Goal: Task Accomplishment & Management: Use online tool/utility

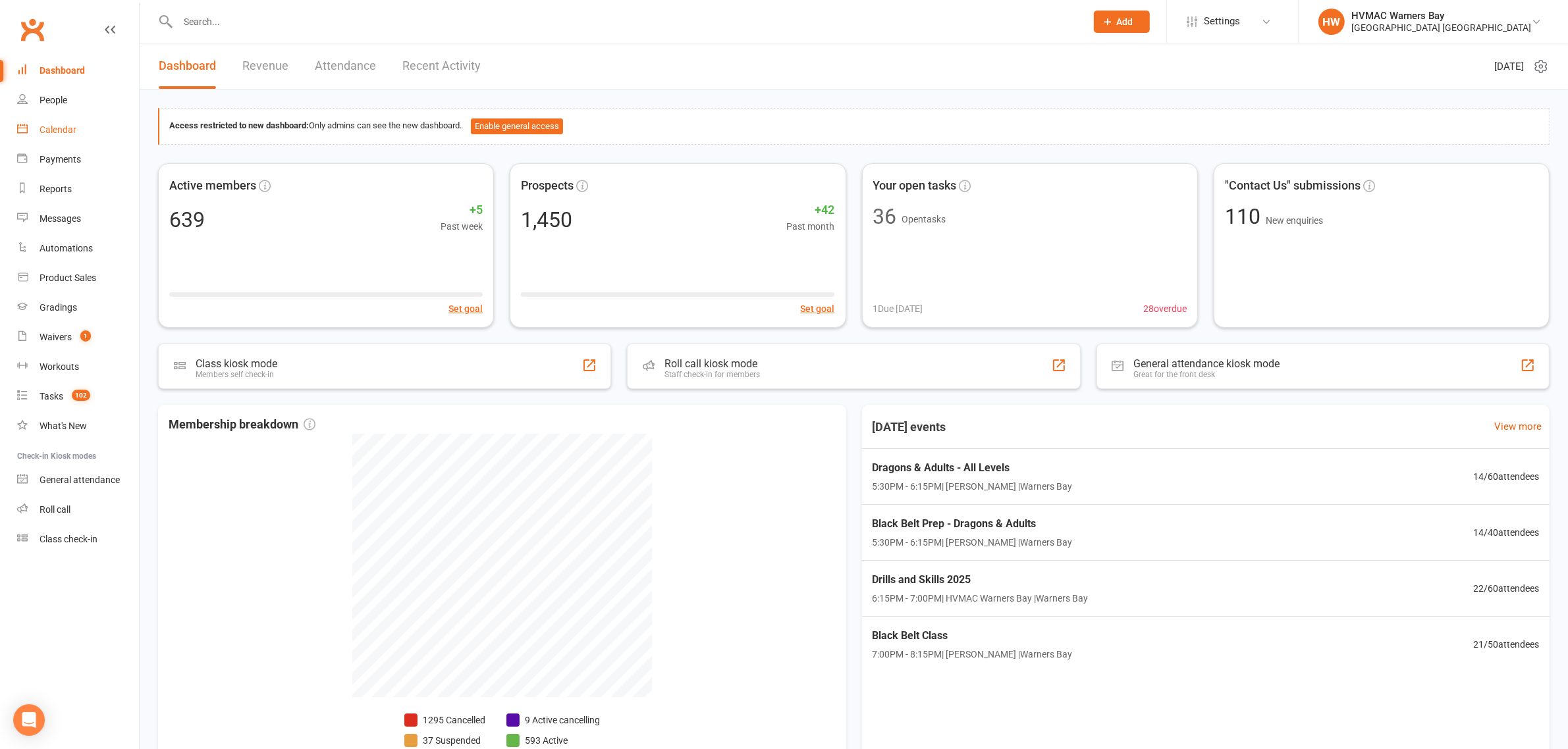
click at [66, 119] on link "Calendar" at bounding box center [78, 130] width 122 height 30
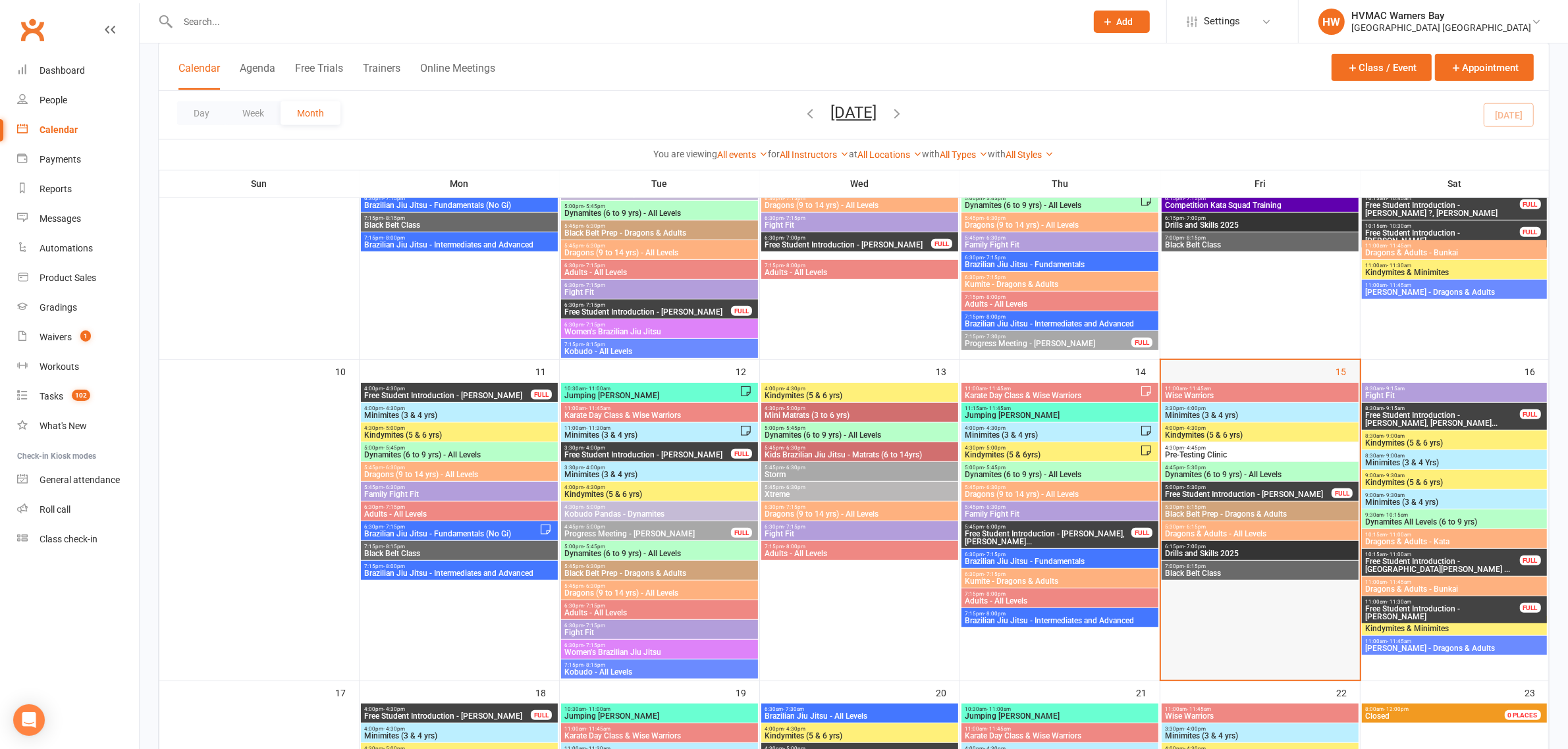
scroll to position [905, 0]
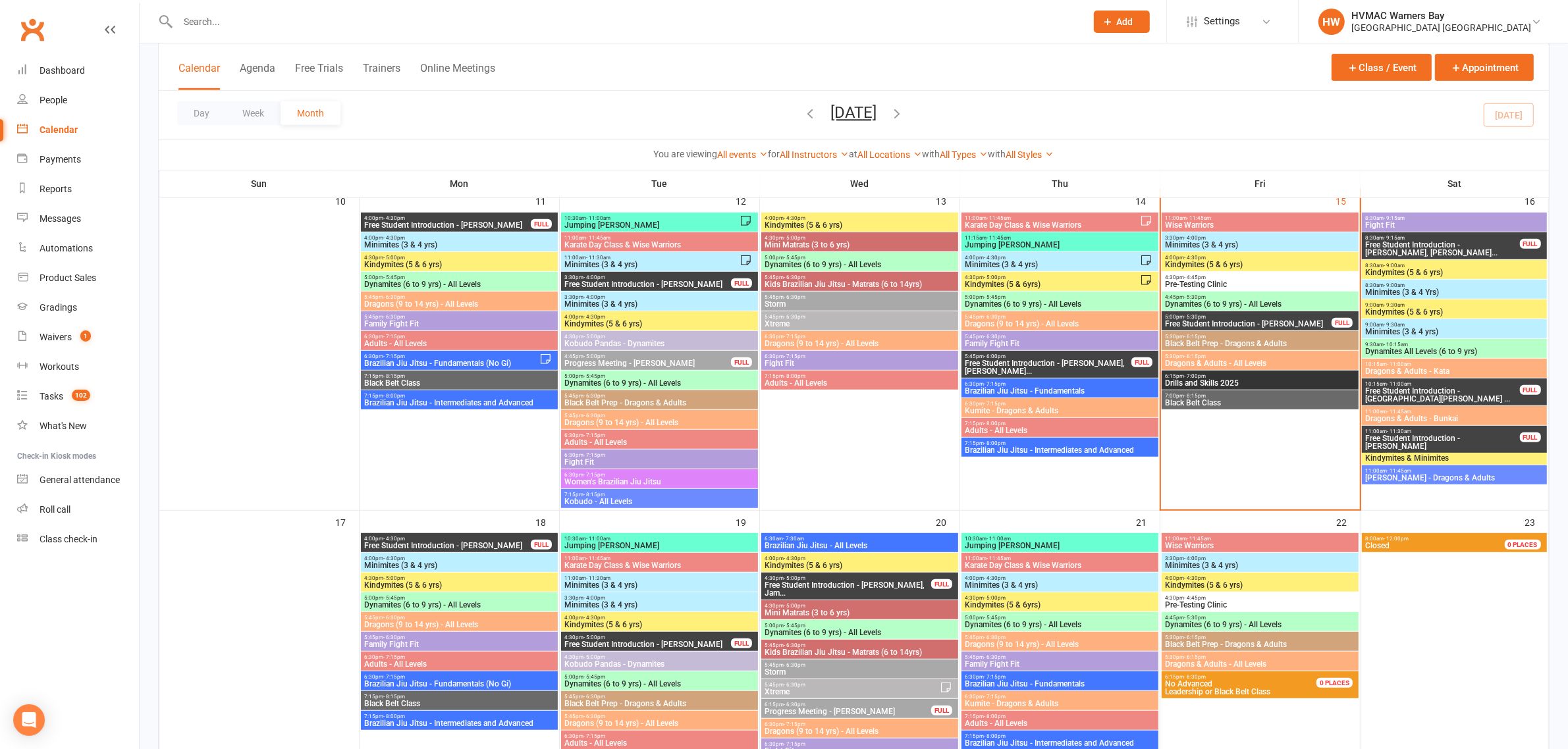
click at [1225, 304] on span "Dynamites (6 to 9 yrs) - All Levels" at bounding box center [1260, 304] width 192 height 8
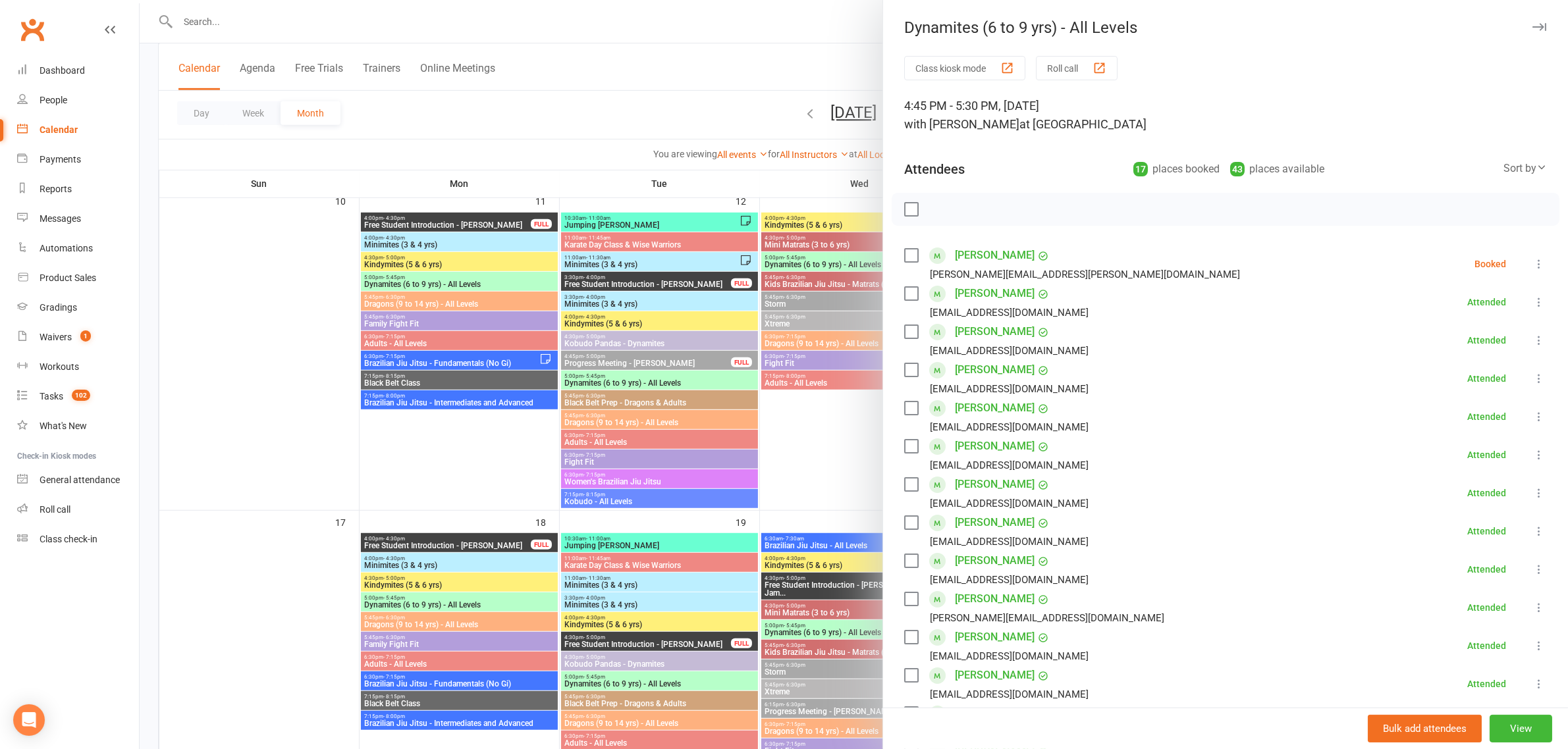
click at [816, 369] on div at bounding box center [854, 374] width 1429 height 749
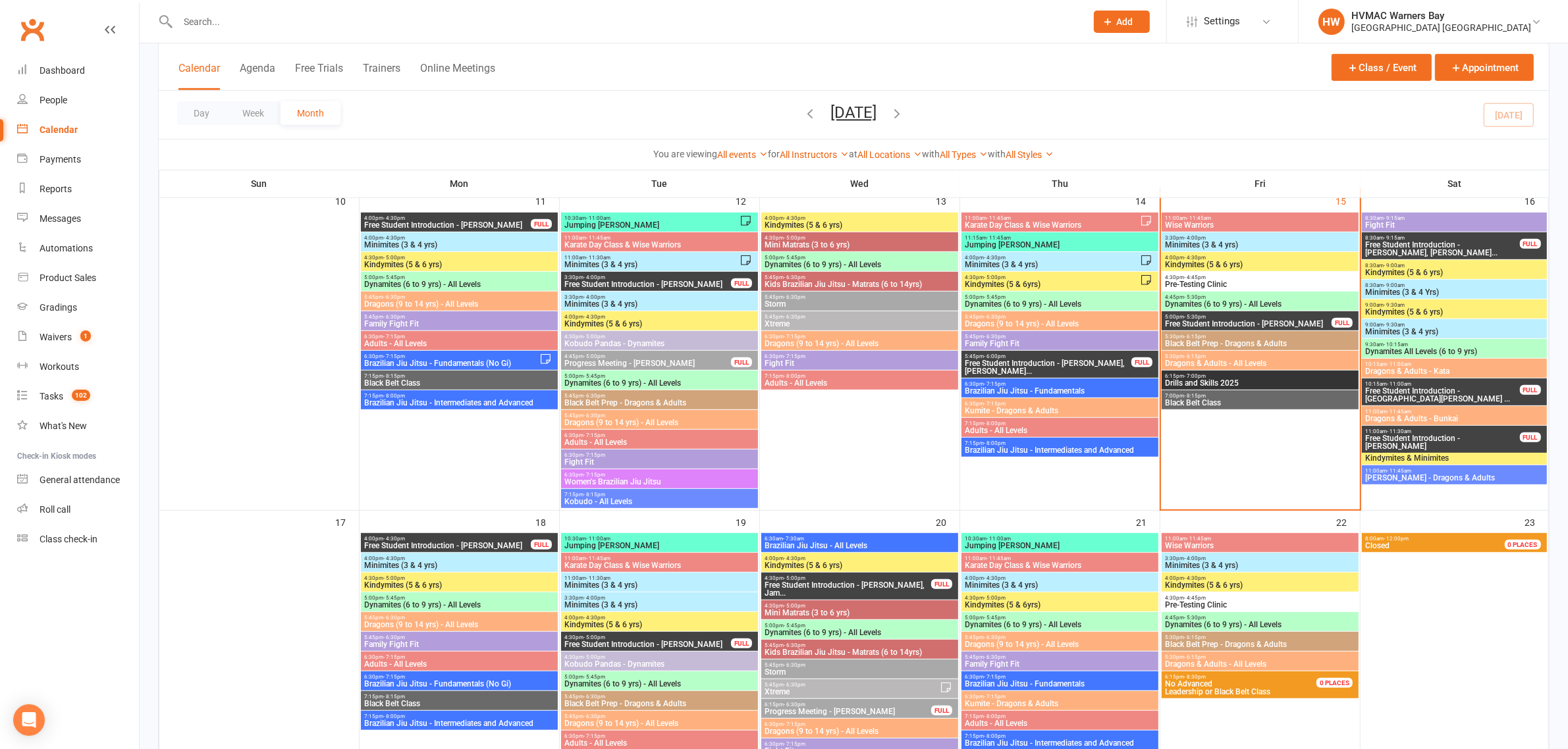
click at [1009, 406] on span "6:30pm - 7:15pm" at bounding box center [1060, 404] width 192 height 6
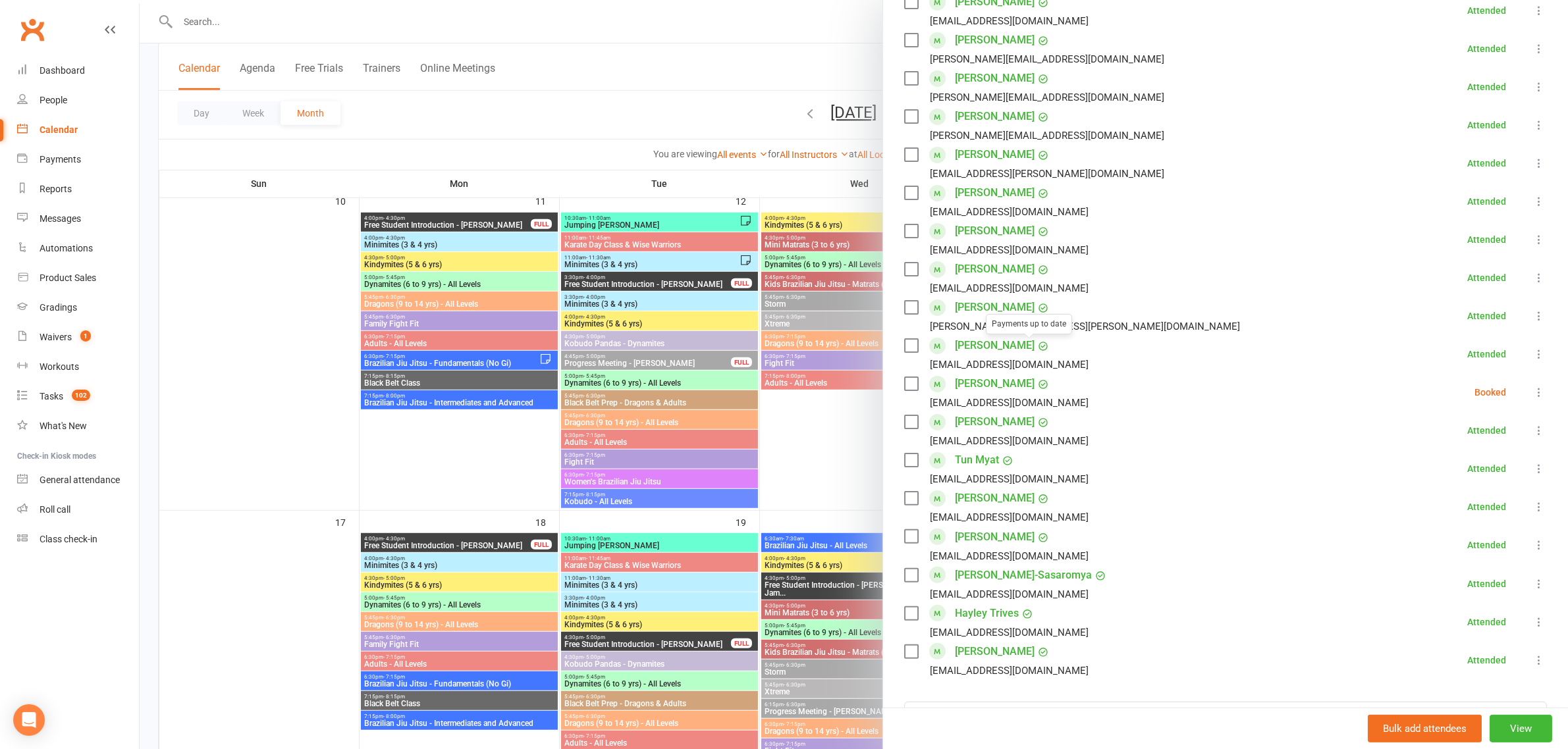
scroll to position [329, 0]
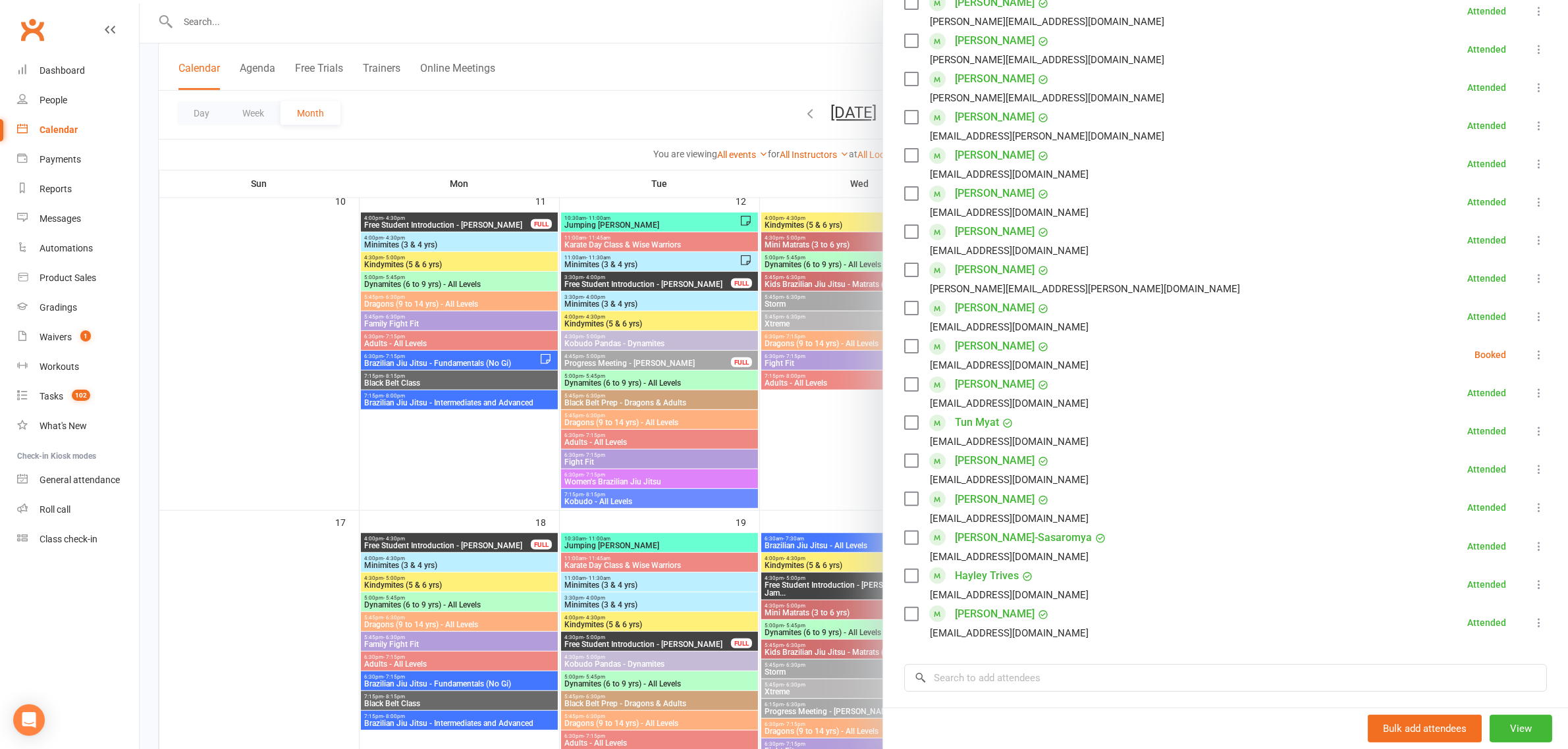
click at [978, 614] on link "Noah Wright" at bounding box center [995, 614] width 80 height 21
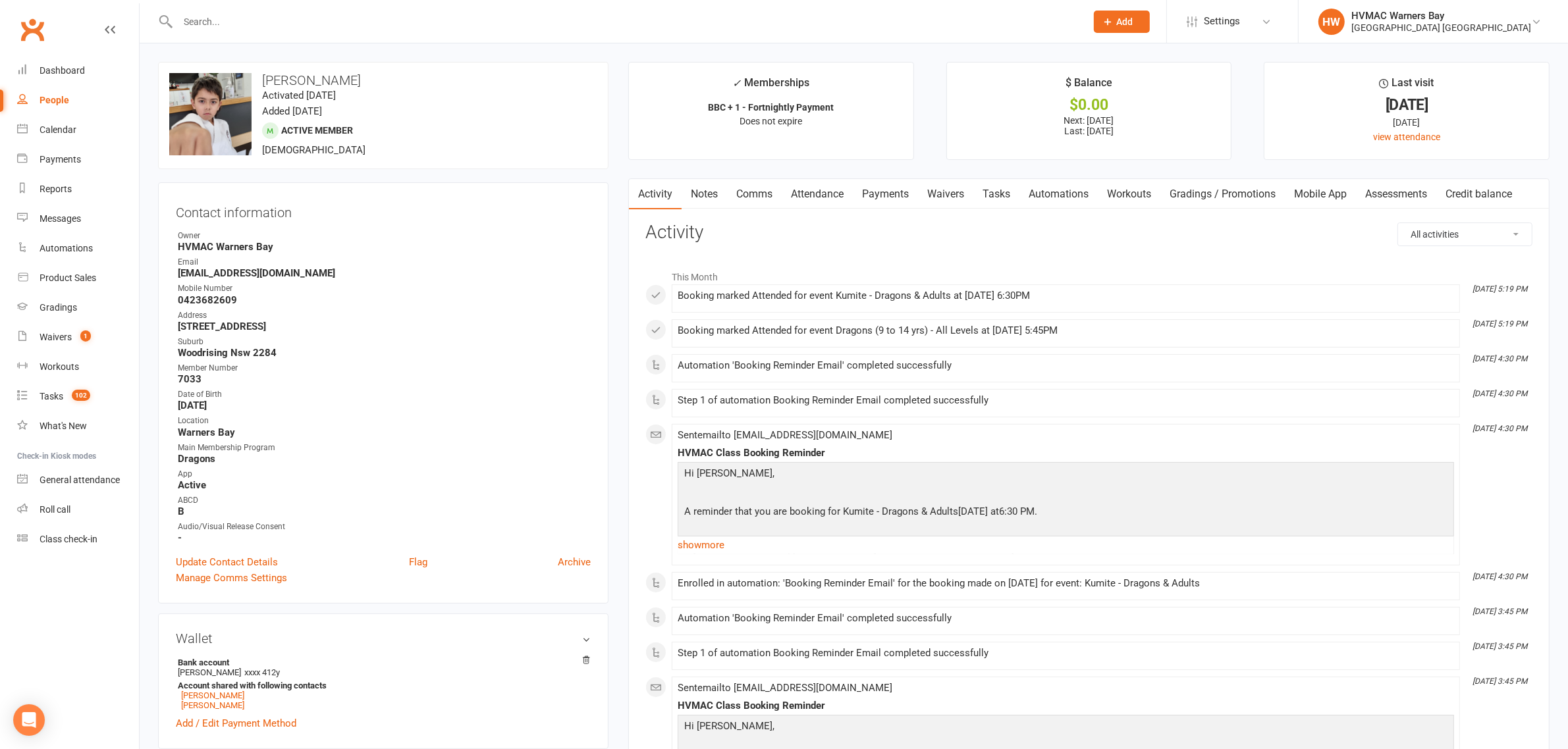
click at [304, 27] on input "text" at bounding box center [625, 21] width 903 height 18
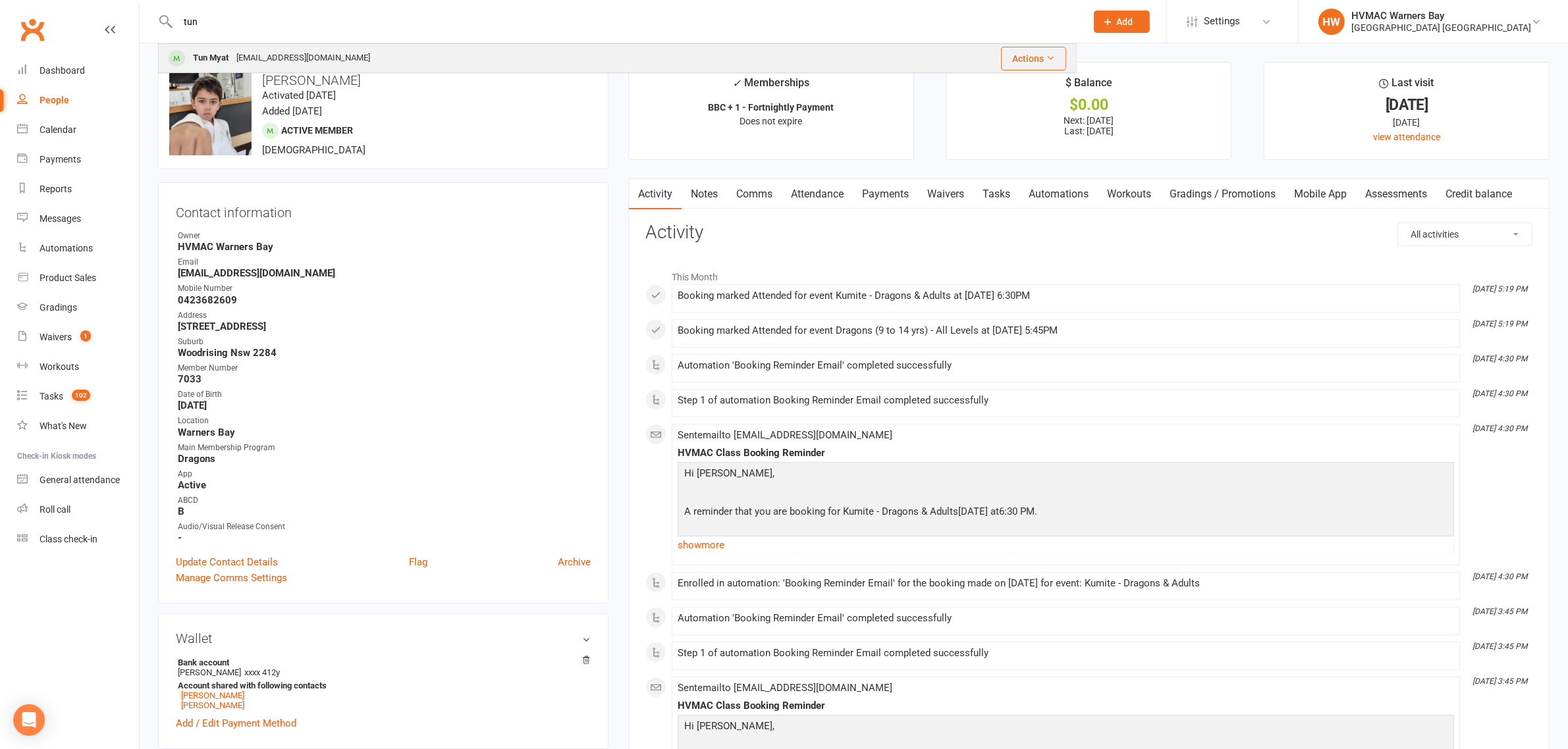
type input "tun"
click at [291, 56] on div "tlmyat@gmail.com" at bounding box center [303, 58] width 142 height 19
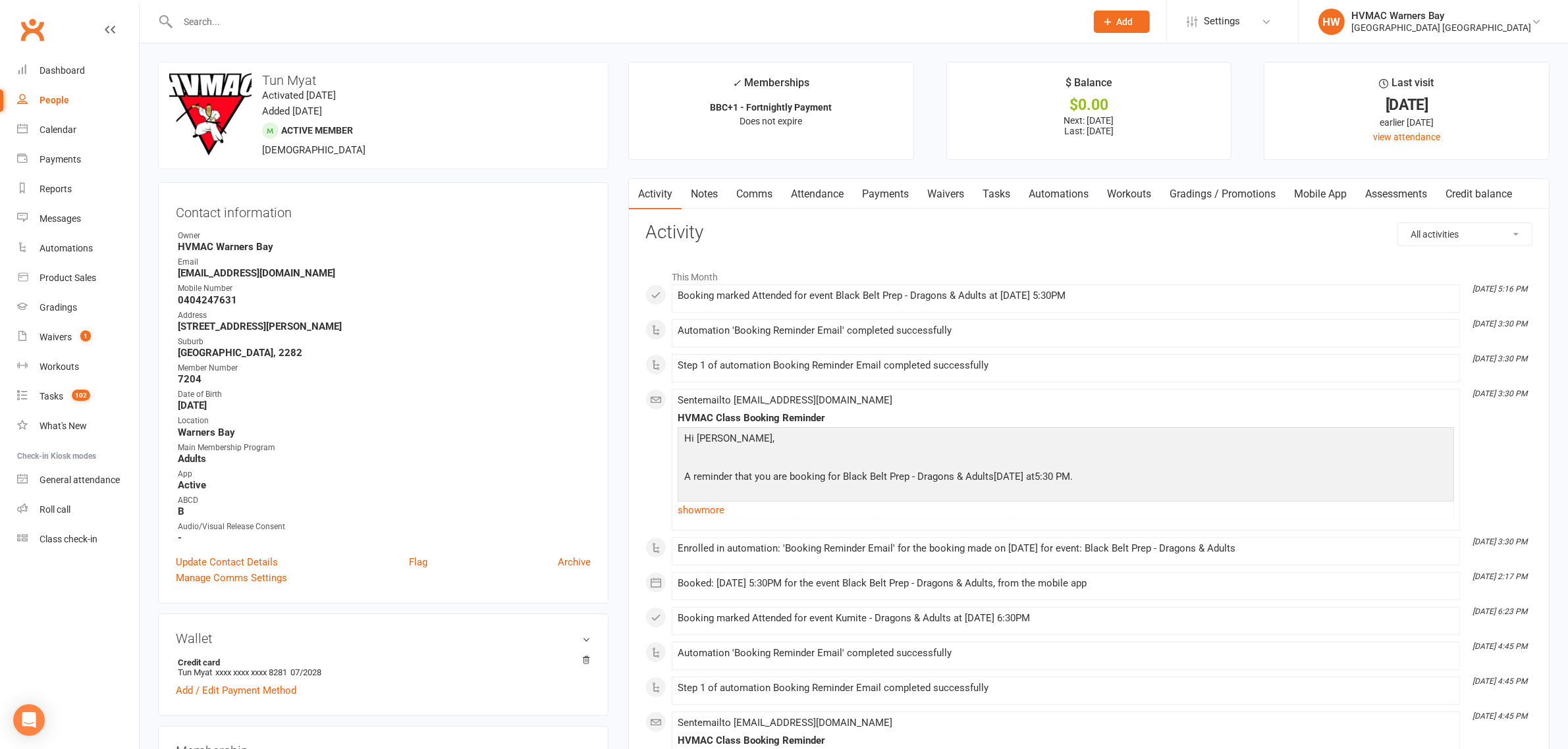
drag, startPoint x: 4, startPoint y: 23, endPoint x: 74, endPoint y: 54, distance: 76.6
click at [4, 23] on div "Clubworx" at bounding box center [69, 38] width 139 height 49
click at [16, 27] on link "Clubworx" at bounding box center [32, 30] width 33 height 33
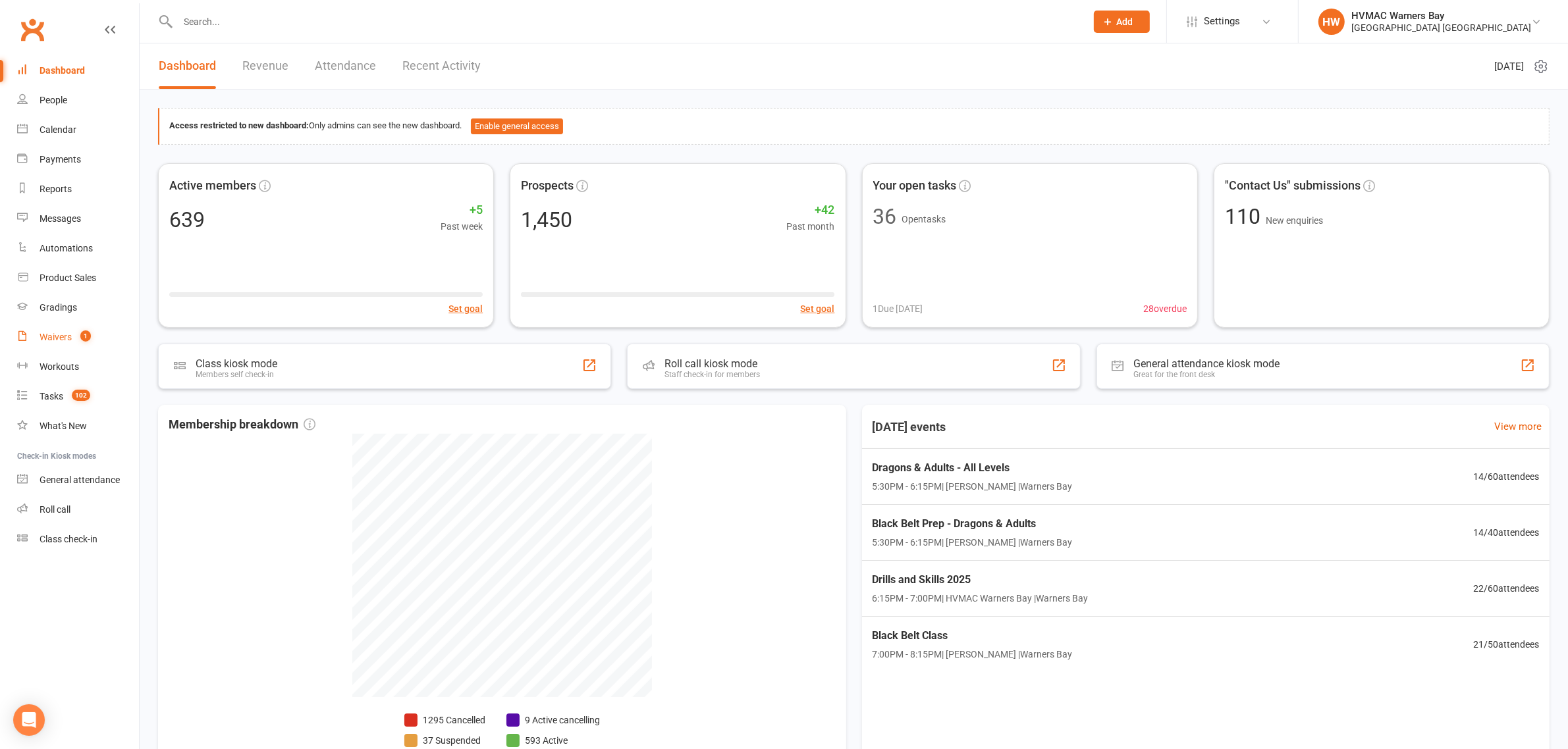
click at [62, 340] on div "Waivers" at bounding box center [56, 337] width 32 height 11
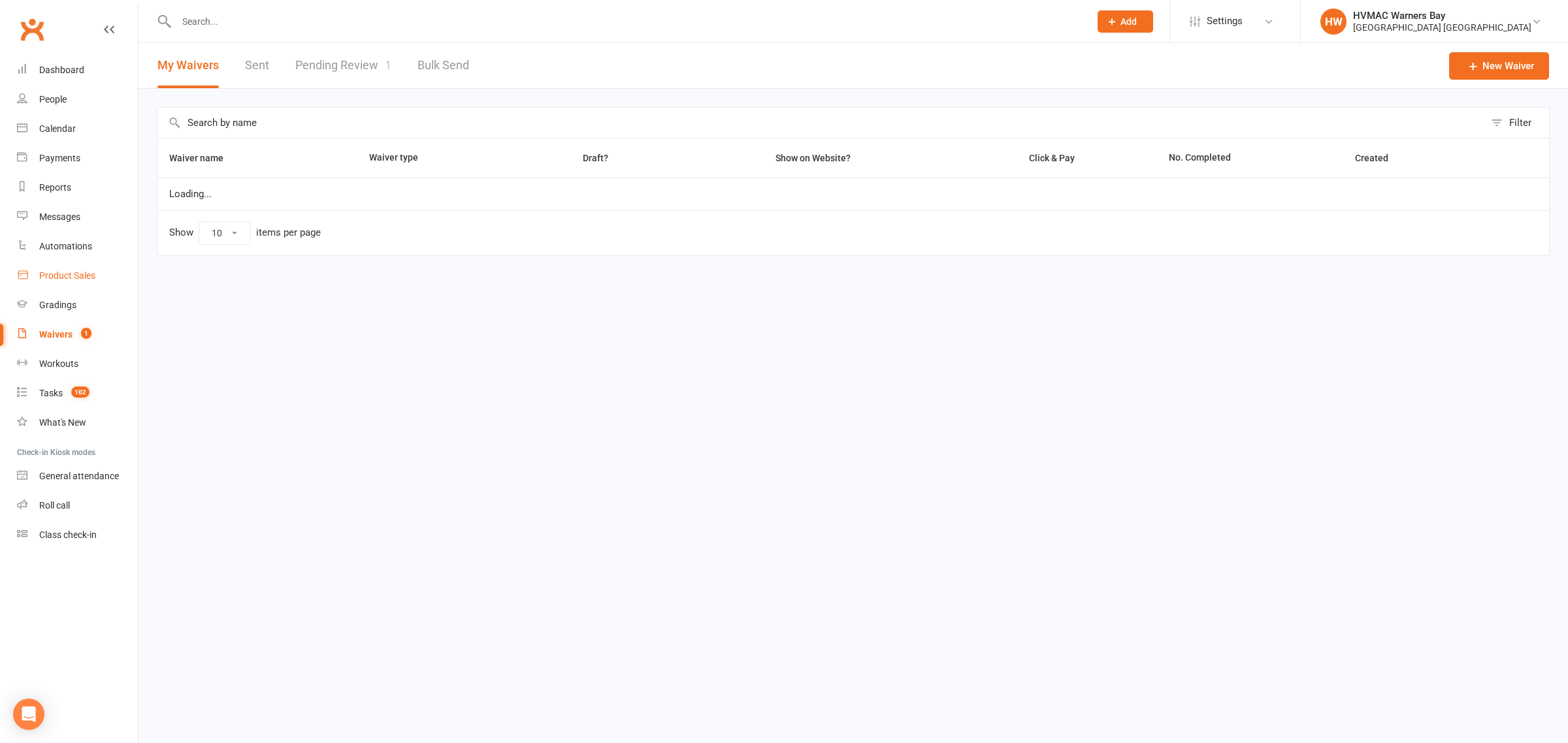
select select "100"
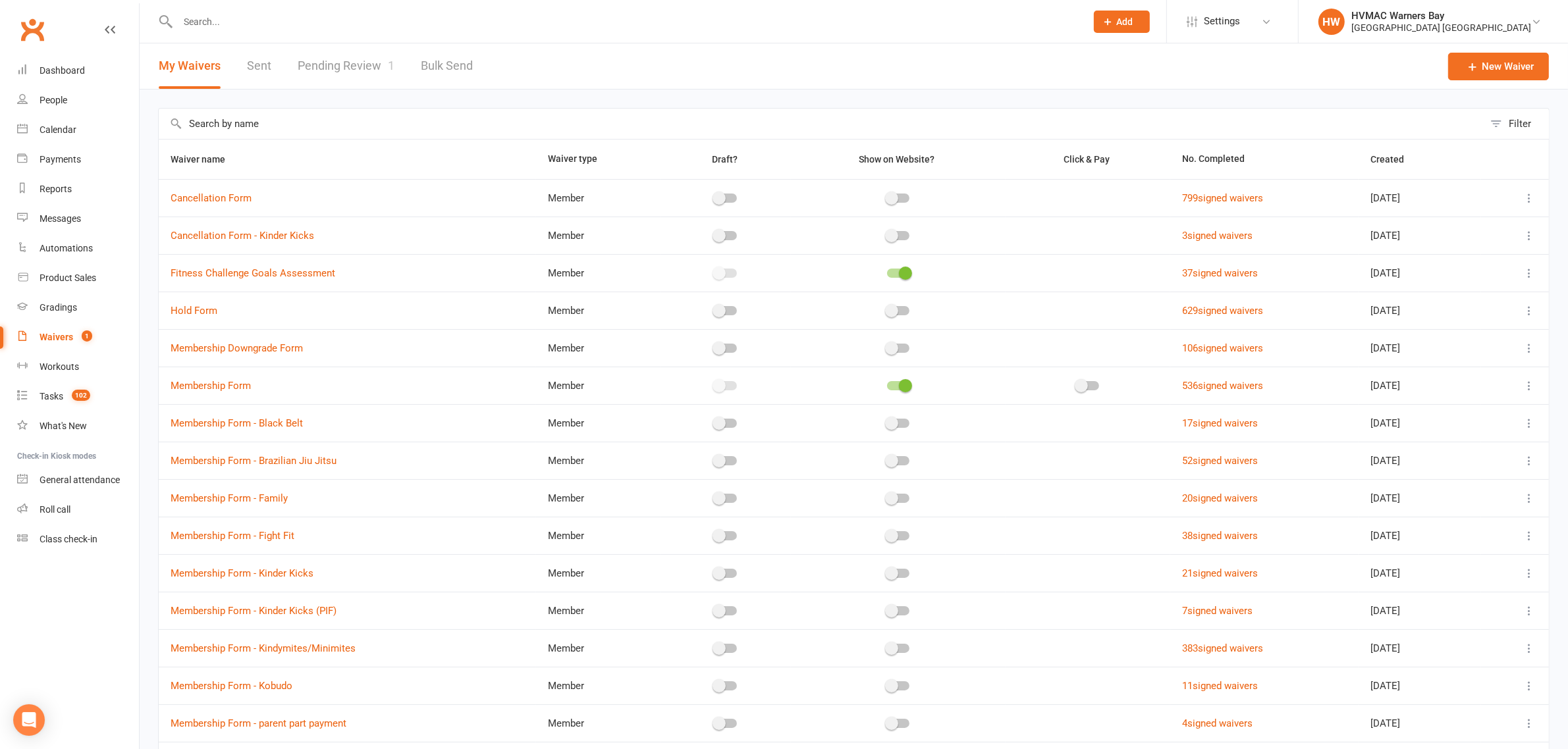
click at [229, 21] on input "text" at bounding box center [625, 21] width 903 height 18
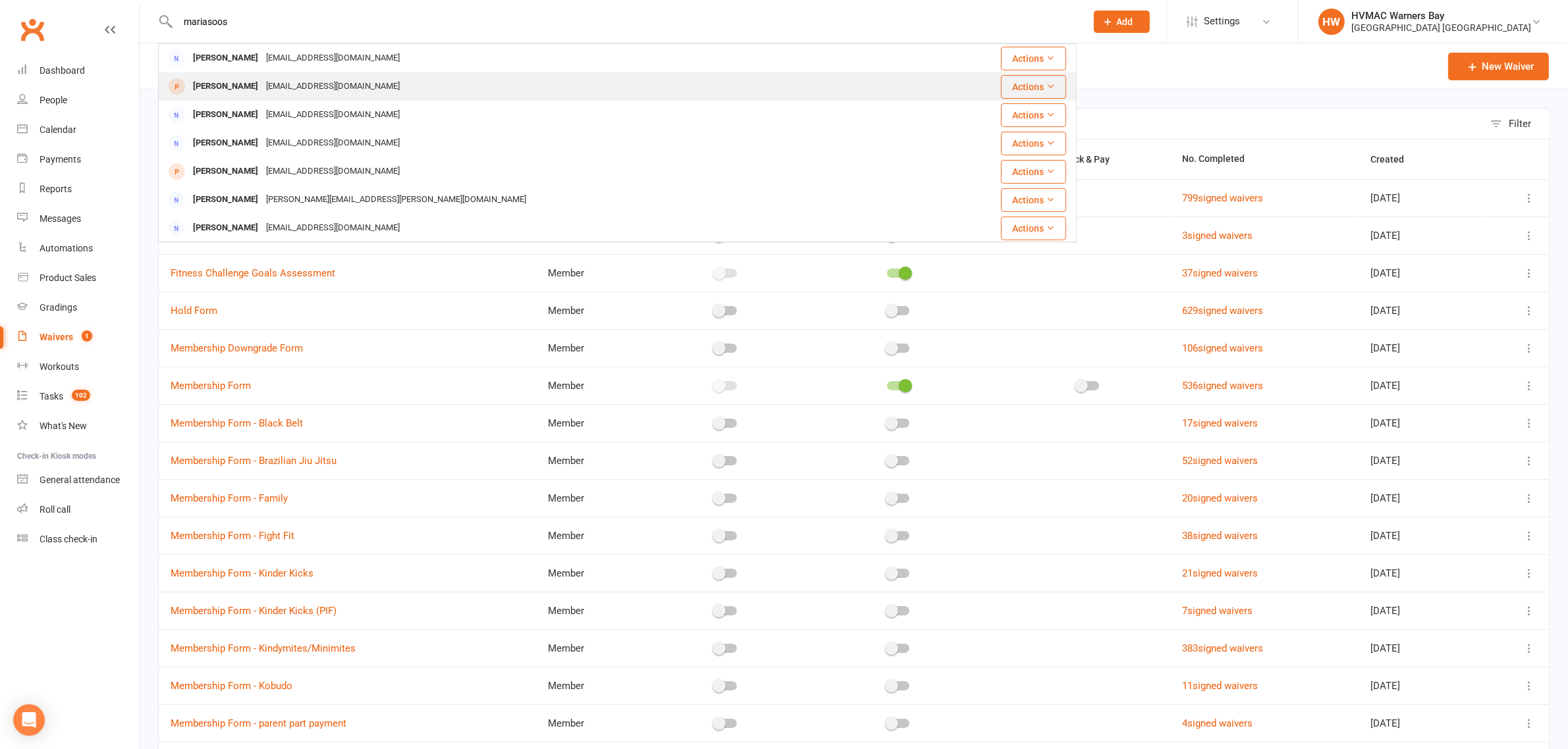
type input "mariasoos"
click at [270, 77] on div "[EMAIL_ADDRESS][DOMAIN_NAME]" at bounding box center [333, 87] width 142 height 19
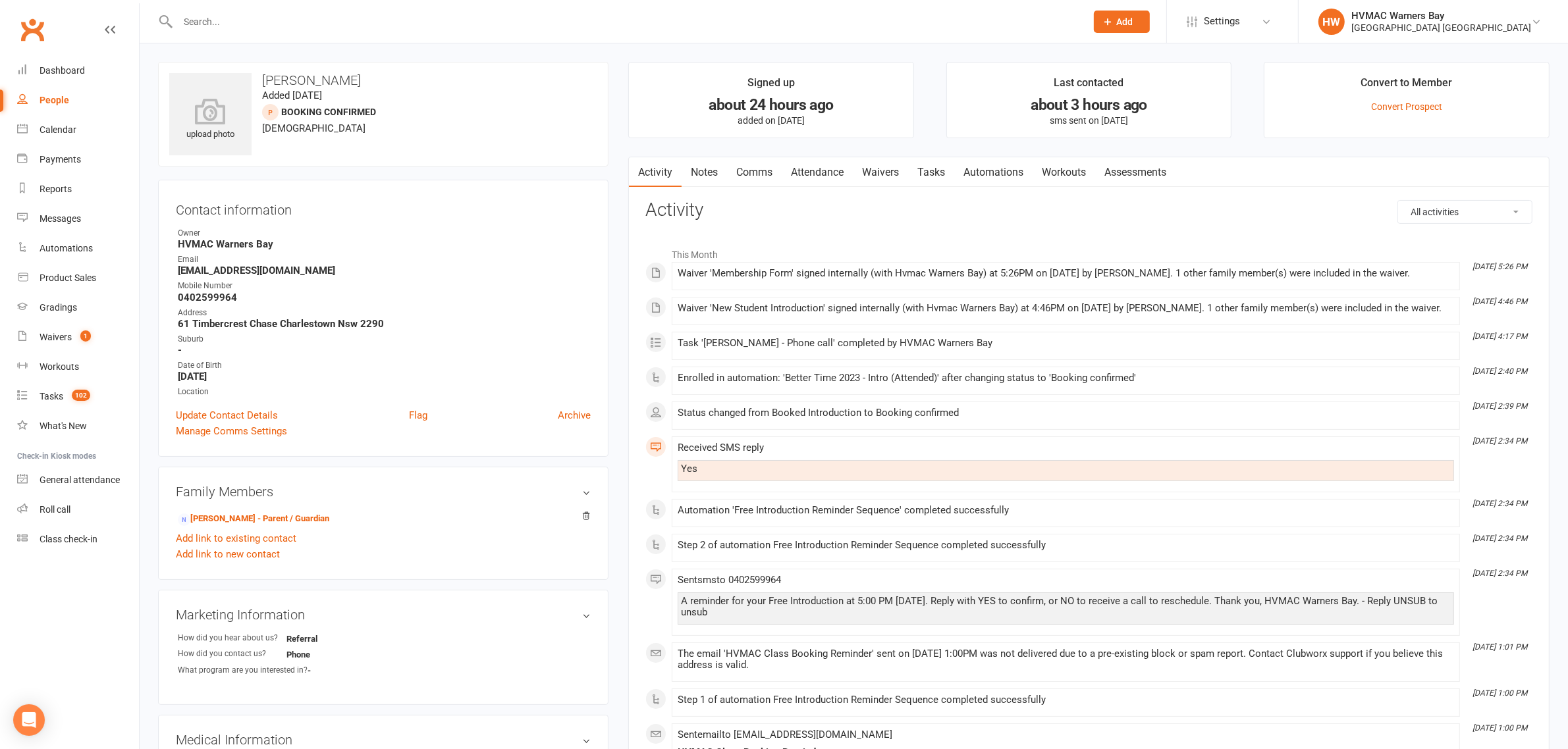
click at [698, 162] on link "Notes" at bounding box center [704, 172] width 46 height 30
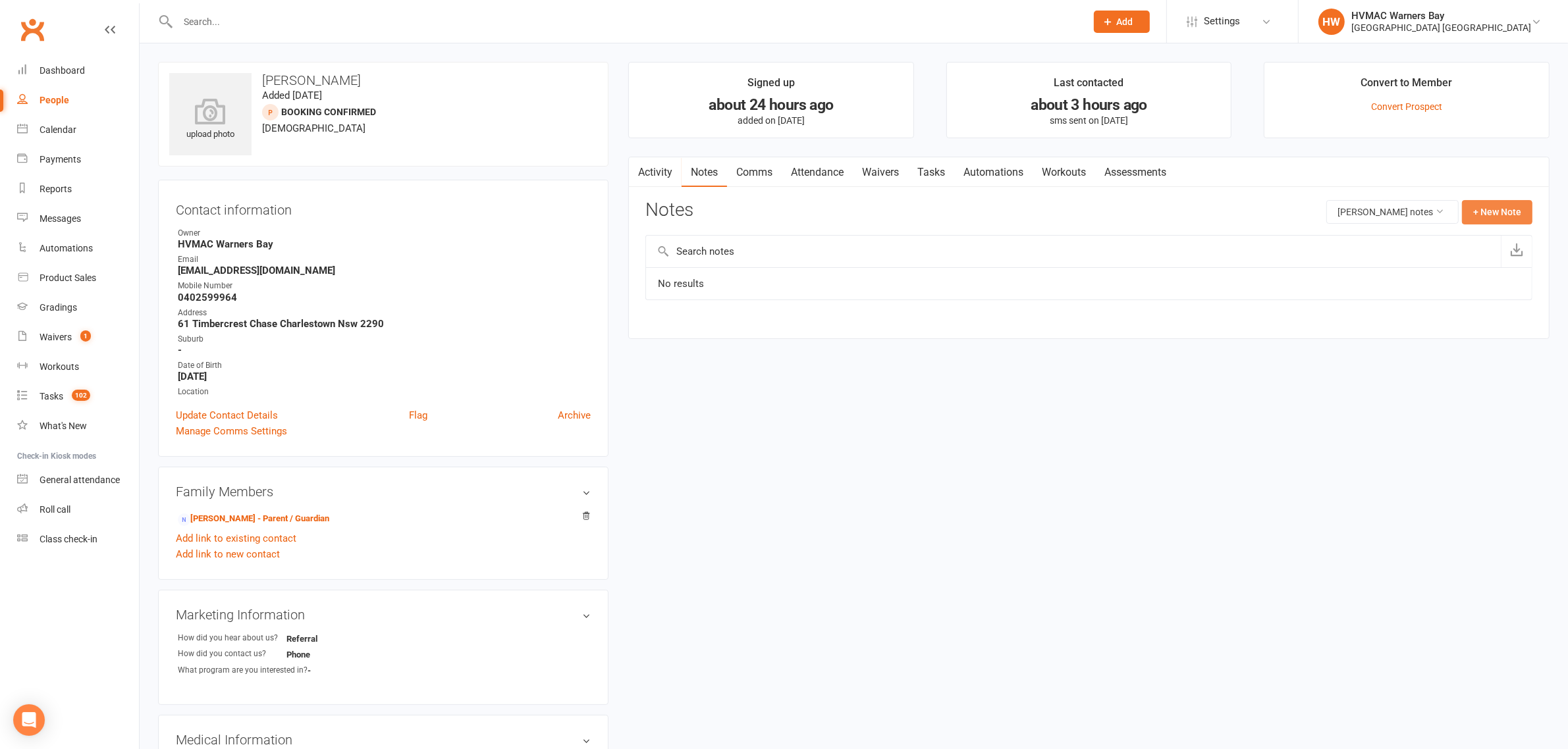
click at [1497, 212] on button "+ New Note" at bounding box center [1497, 211] width 70 height 23
click at [1070, 274] on input "text" at bounding box center [1088, 266] width 887 height 27
type input "Waratah"
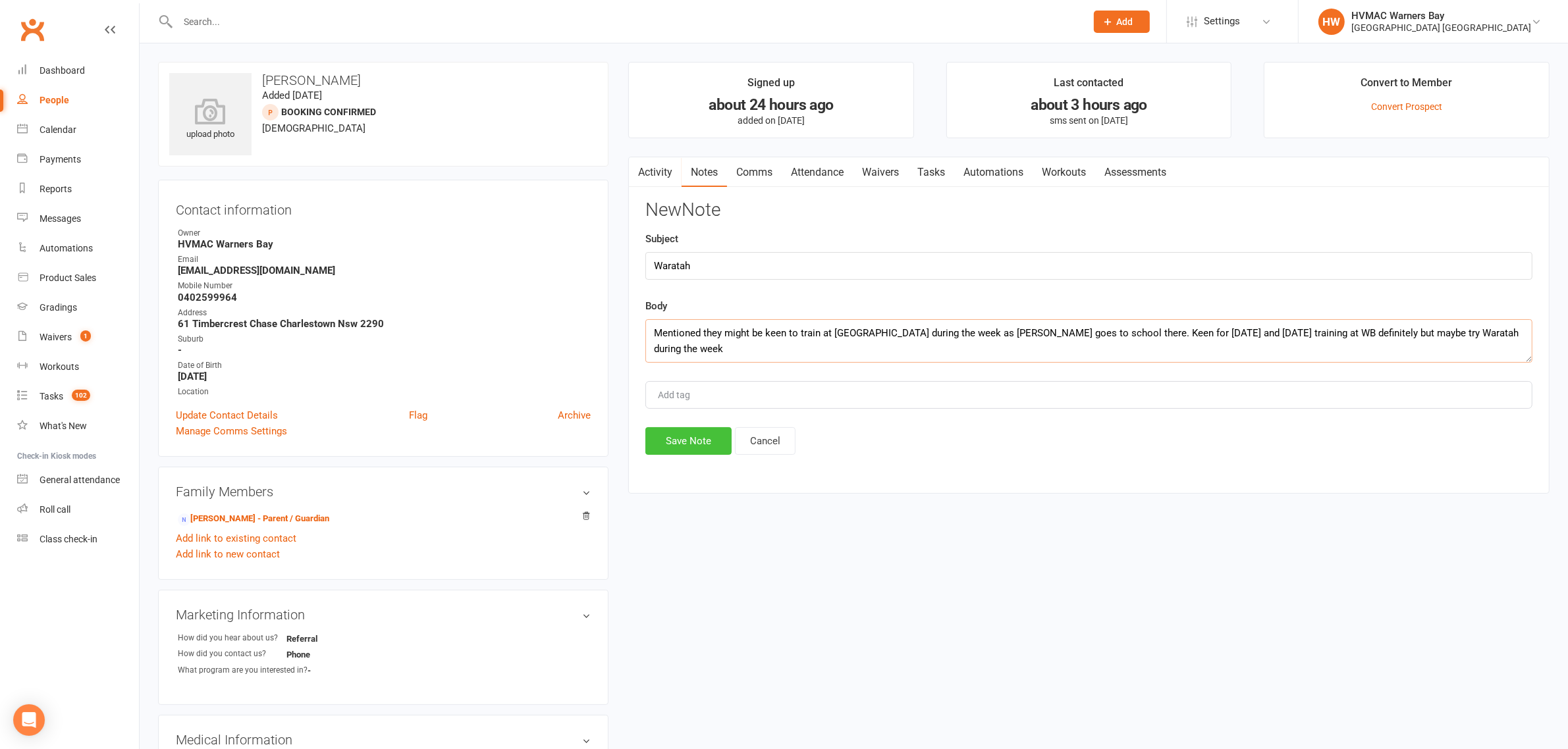
type textarea "Mentioned they might be keen to train at [GEOGRAPHIC_DATA] during the week as […"
click at [695, 436] on button "Save Note" at bounding box center [688, 441] width 87 height 27
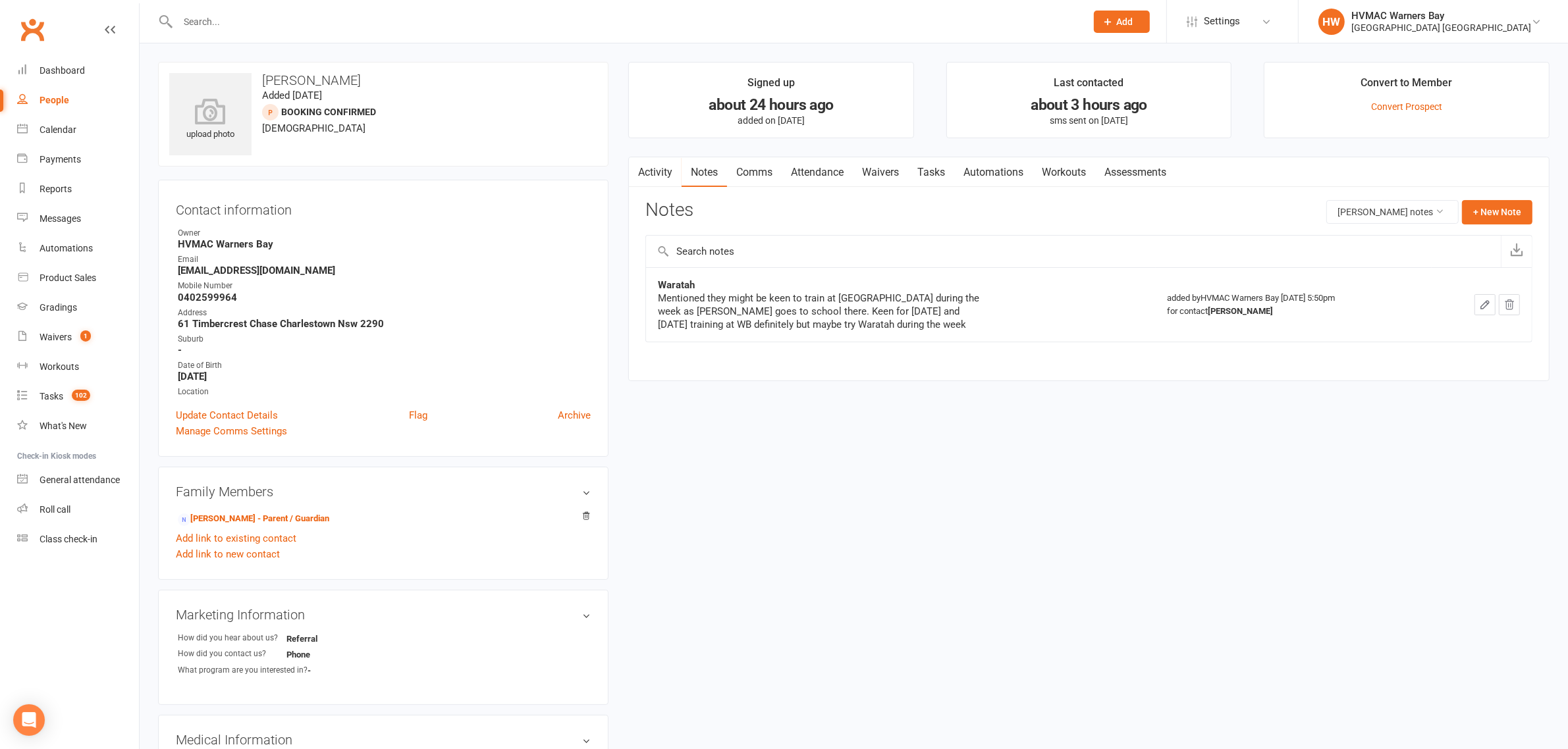
click at [36, 21] on link "Clubworx" at bounding box center [32, 30] width 33 height 33
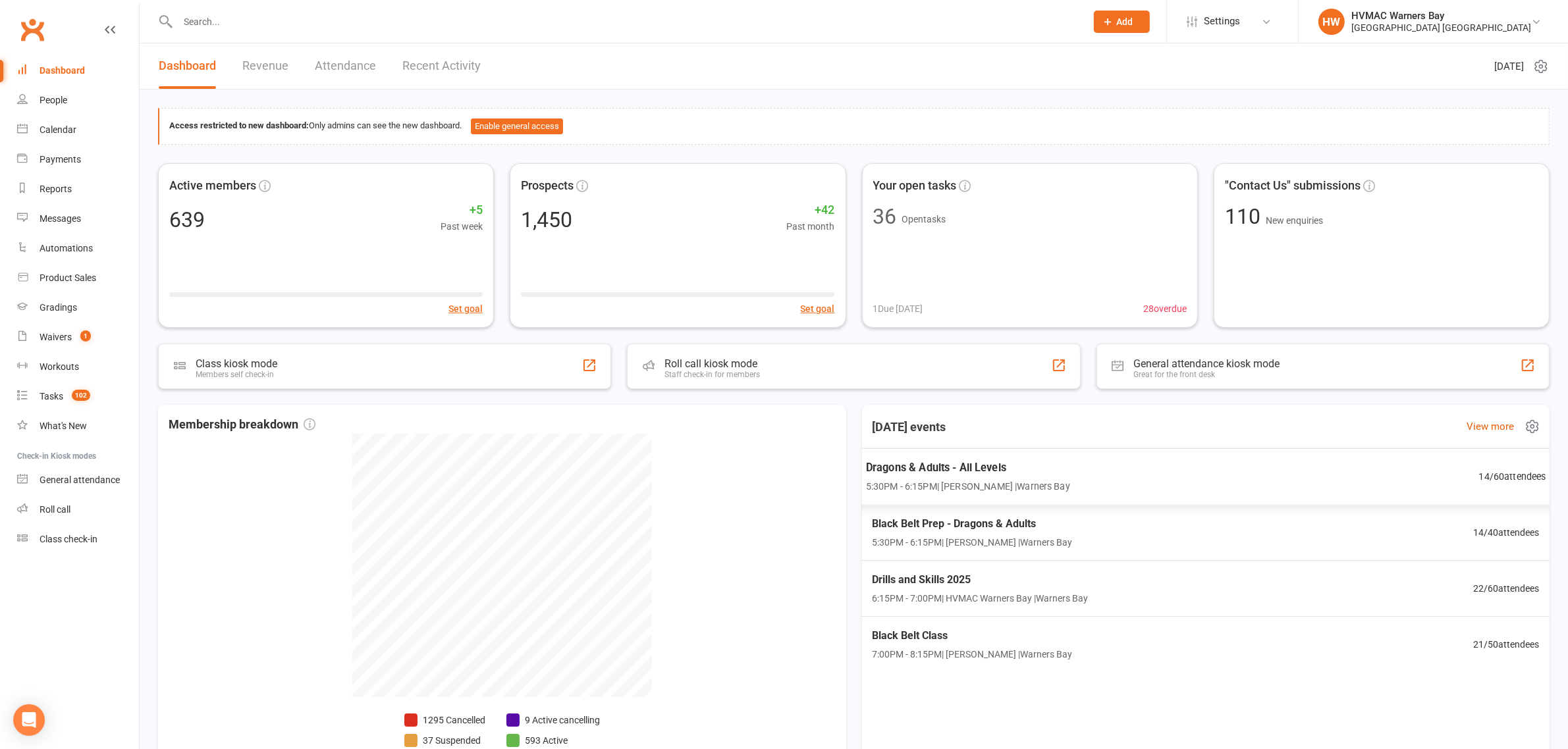
click at [935, 540] on span "5:30PM - 6:15PM | Anna Hayes | Warners Bay" at bounding box center [972, 542] width 200 height 15
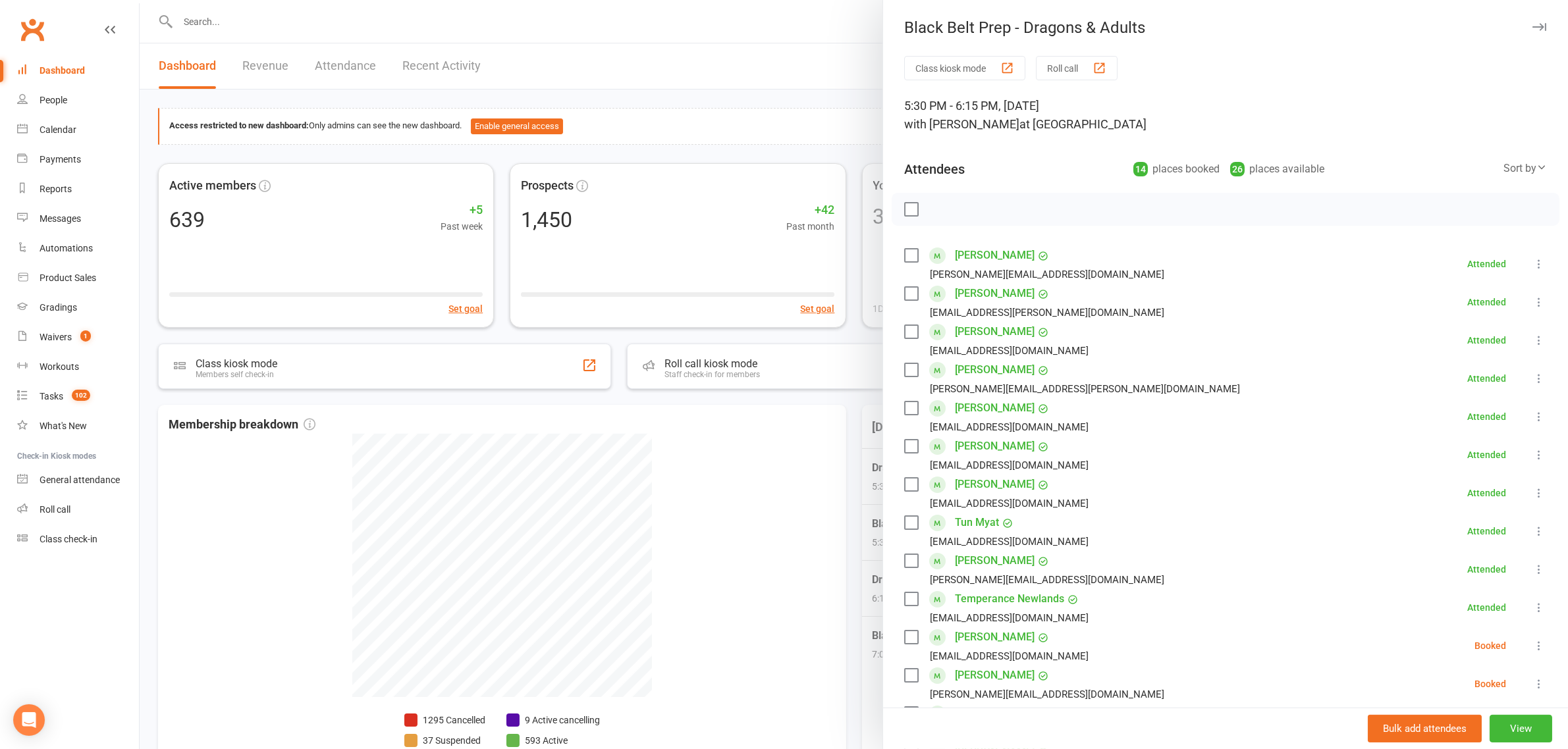
click at [935, 540] on div "tlmyat@gmail.com" at bounding box center [1009, 542] width 159 height 17
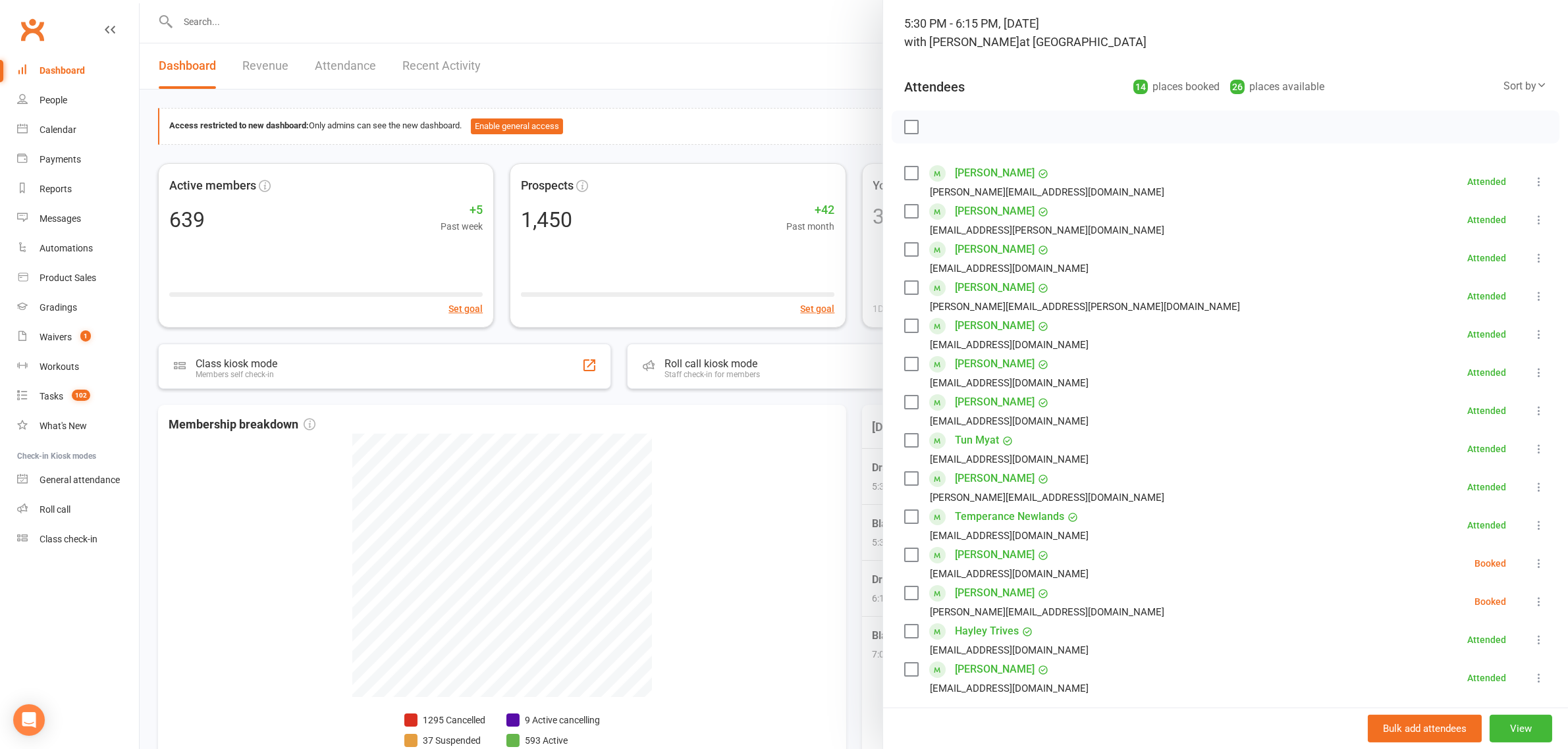
scroll to position [164, 0]
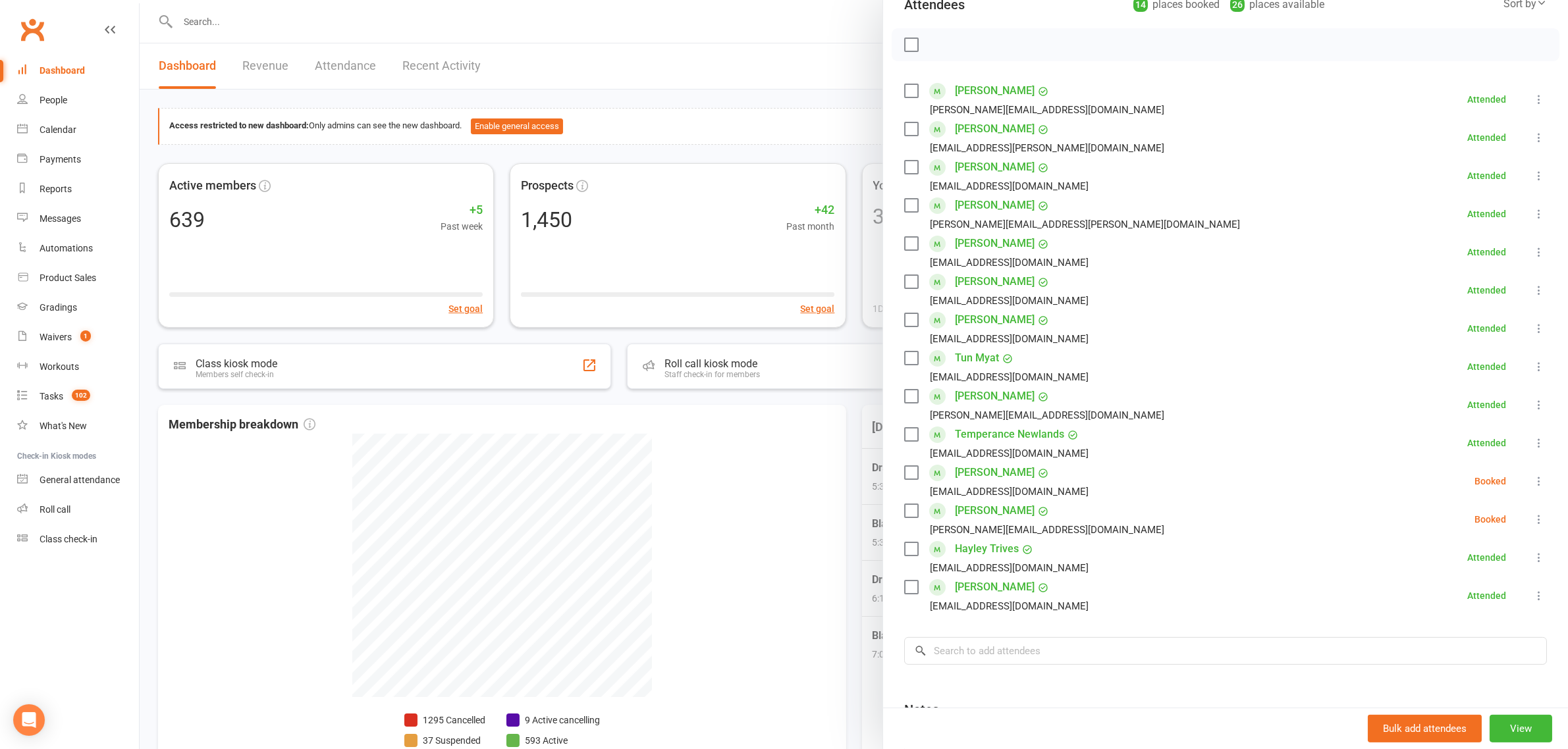
click at [906, 281] on label at bounding box center [911, 282] width 13 height 13
click at [904, 249] on label at bounding box center [911, 243] width 13 height 13
click at [905, 512] on label at bounding box center [911, 511] width 13 height 13
click at [904, 164] on label at bounding box center [911, 168] width 13 height 13
click at [904, 388] on div "Amanda Newlands Amanda.blockley.newlands@gmail.com" at bounding box center [1037, 404] width 266 height 38
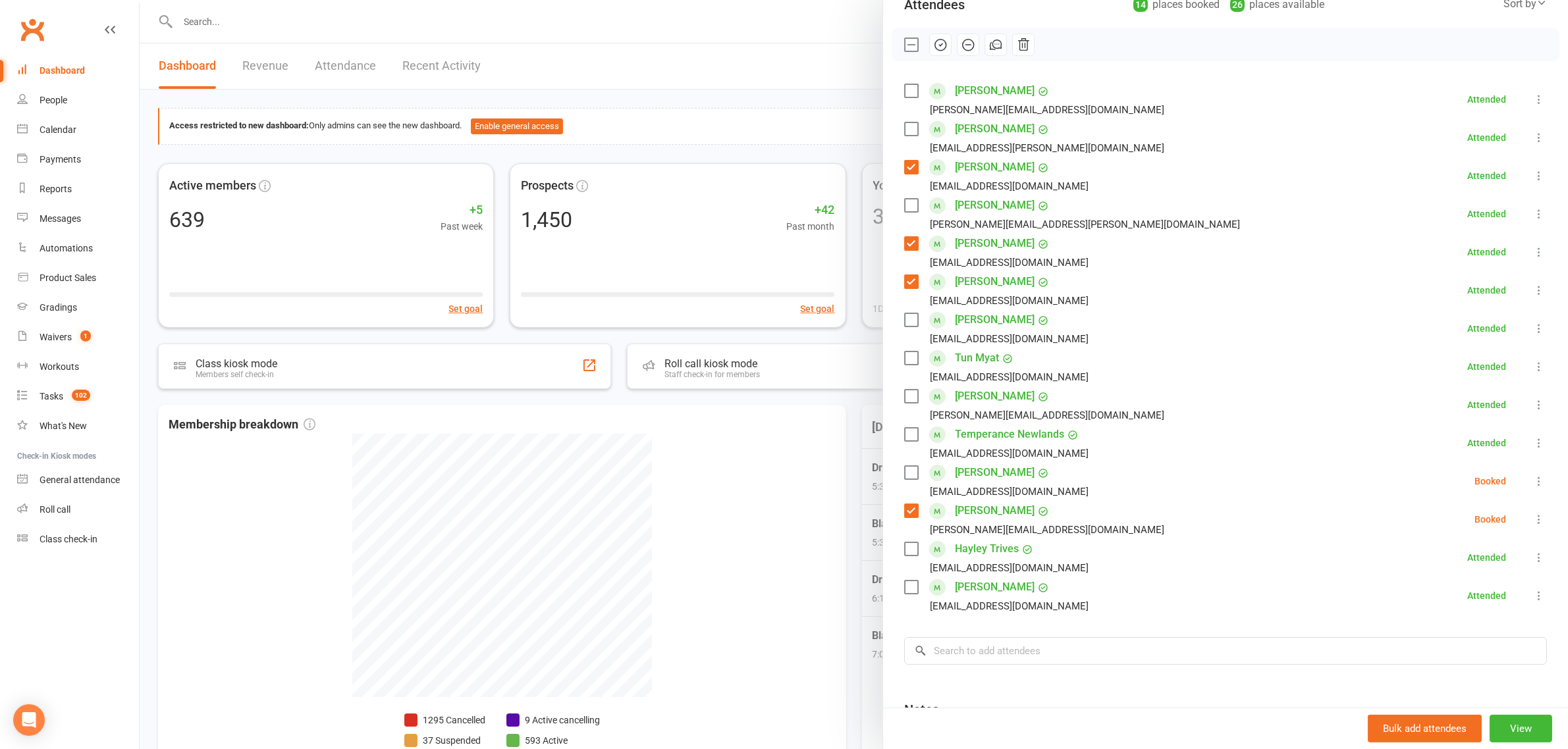
click at [904, 390] on label at bounding box center [911, 396] width 13 height 13
click at [909, 591] on label at bounding box center [911, 587] width 13 height 13
click at [904, 441] on label at bounding box center [911, 435] width 13 height 13
click at [910, 353] on label at bounding box center [911, 358] width 13 height 13
click at [904, 96] on label at bounding box center [911, 91] width 13 height 13
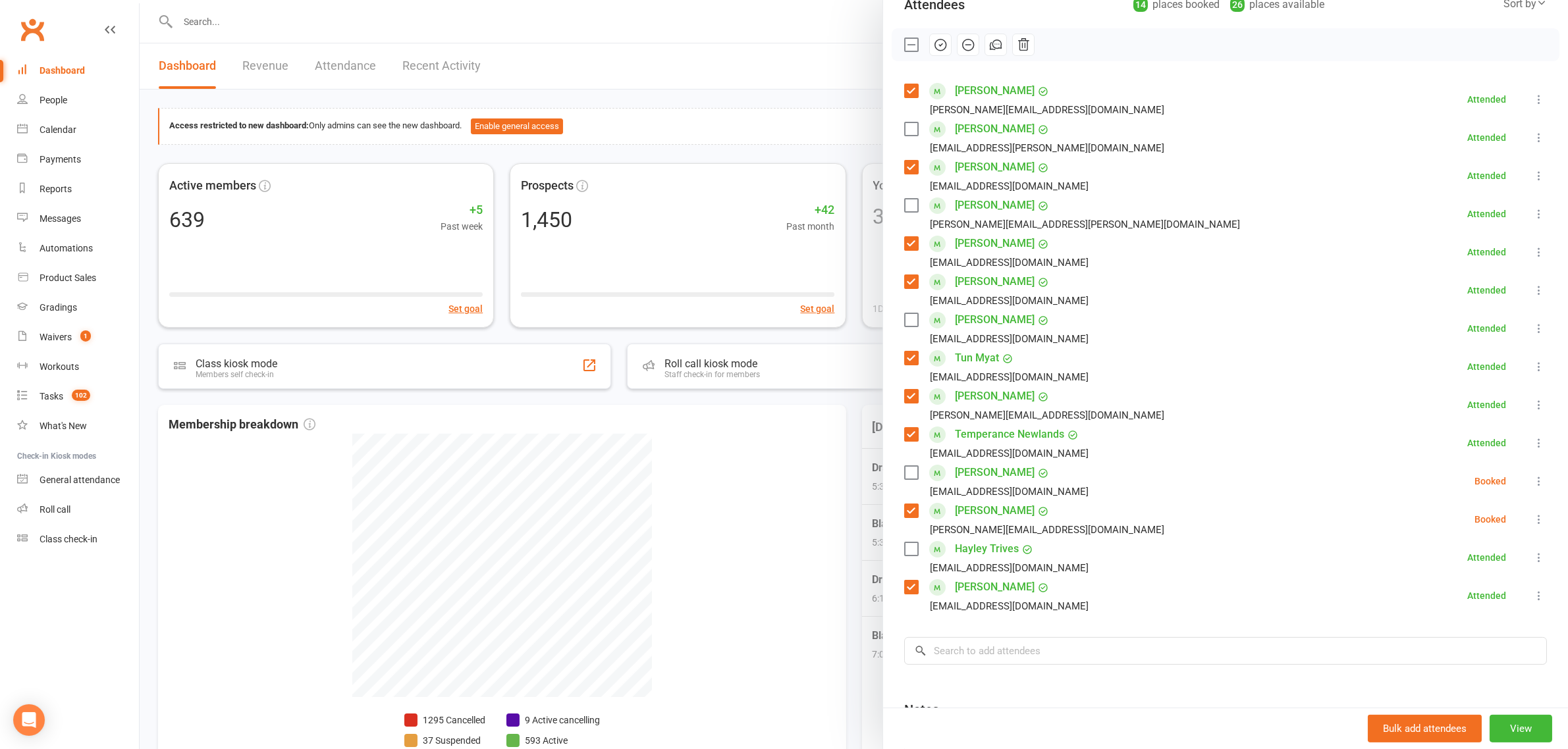
click at [904, 135] on label at bounding box center [911, 129] width 13 height 13
click at [904, 316] on label at bounding box center [911, 320] width 13 height 13
click at [904, 207] on label at bounding box center [911, 206] width 13 height 13
click at [904, 548] on label at bounding box center [911, 549] width 13 height 13
click at [929, 36] on button "button" at bounding box center [940, 44] width 22 height 22
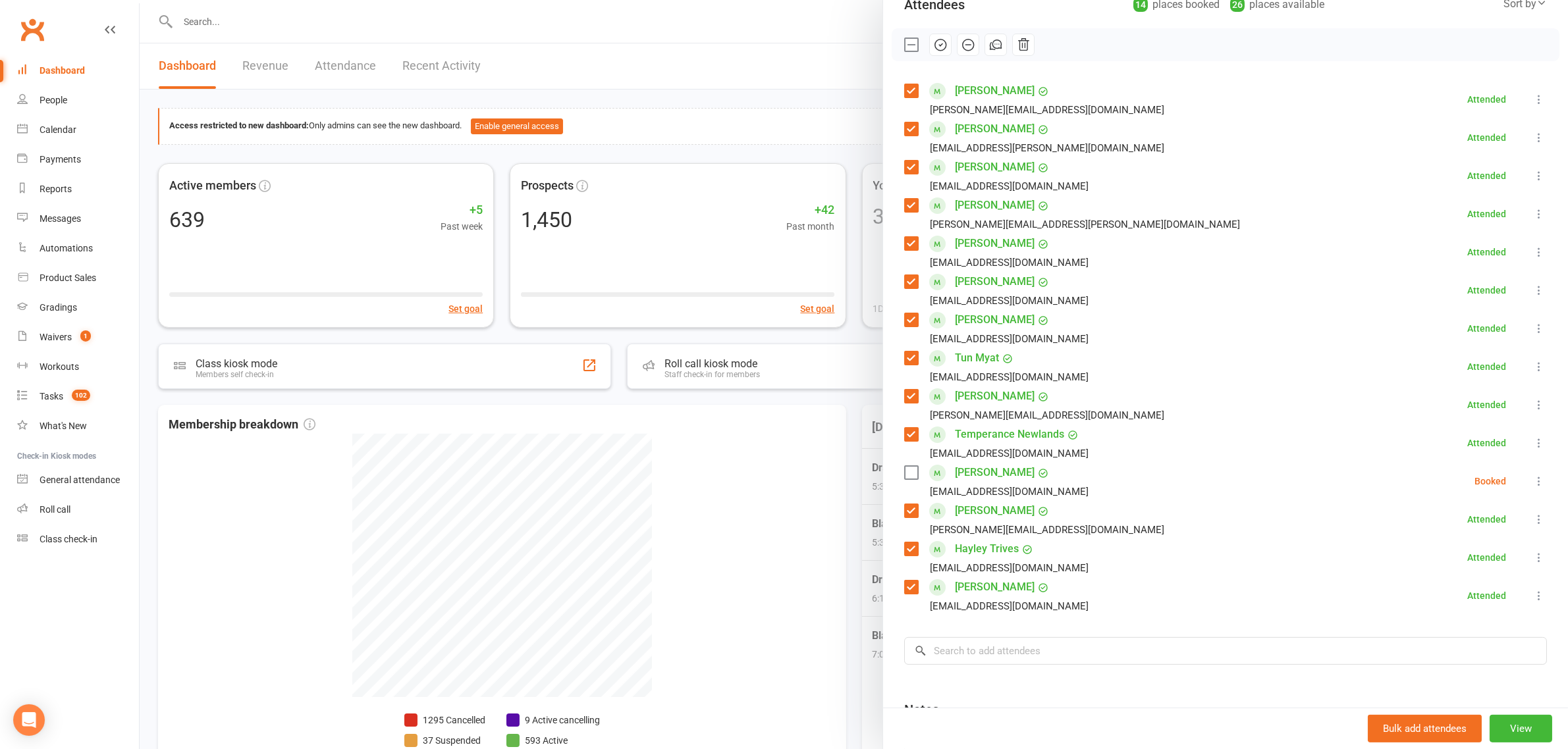
click at [830, 87] on div at bounding box center [854, 374] width 1429 height 749
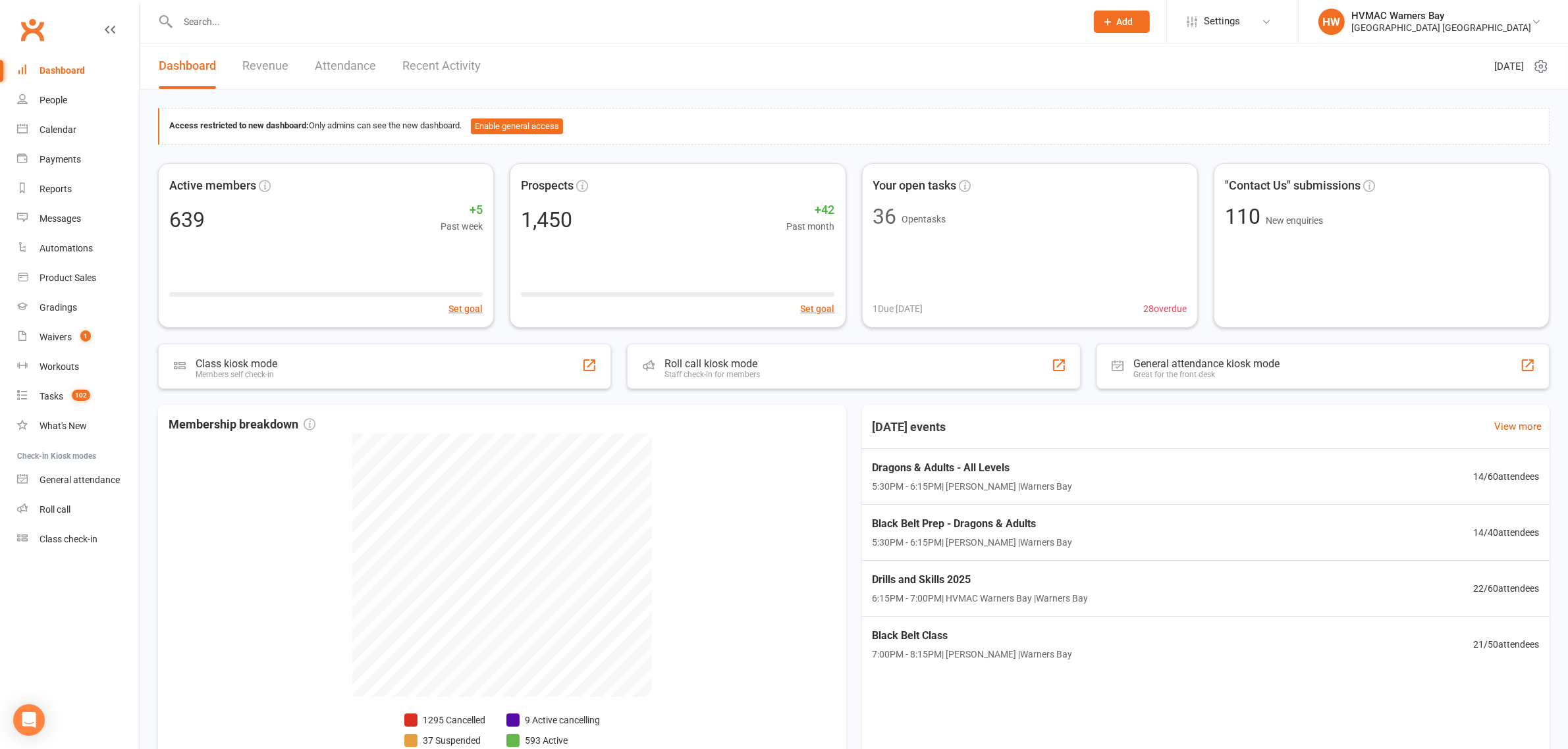
click at [311, 13] on input "text" at bounding box center [625, 21] width 903 height 18
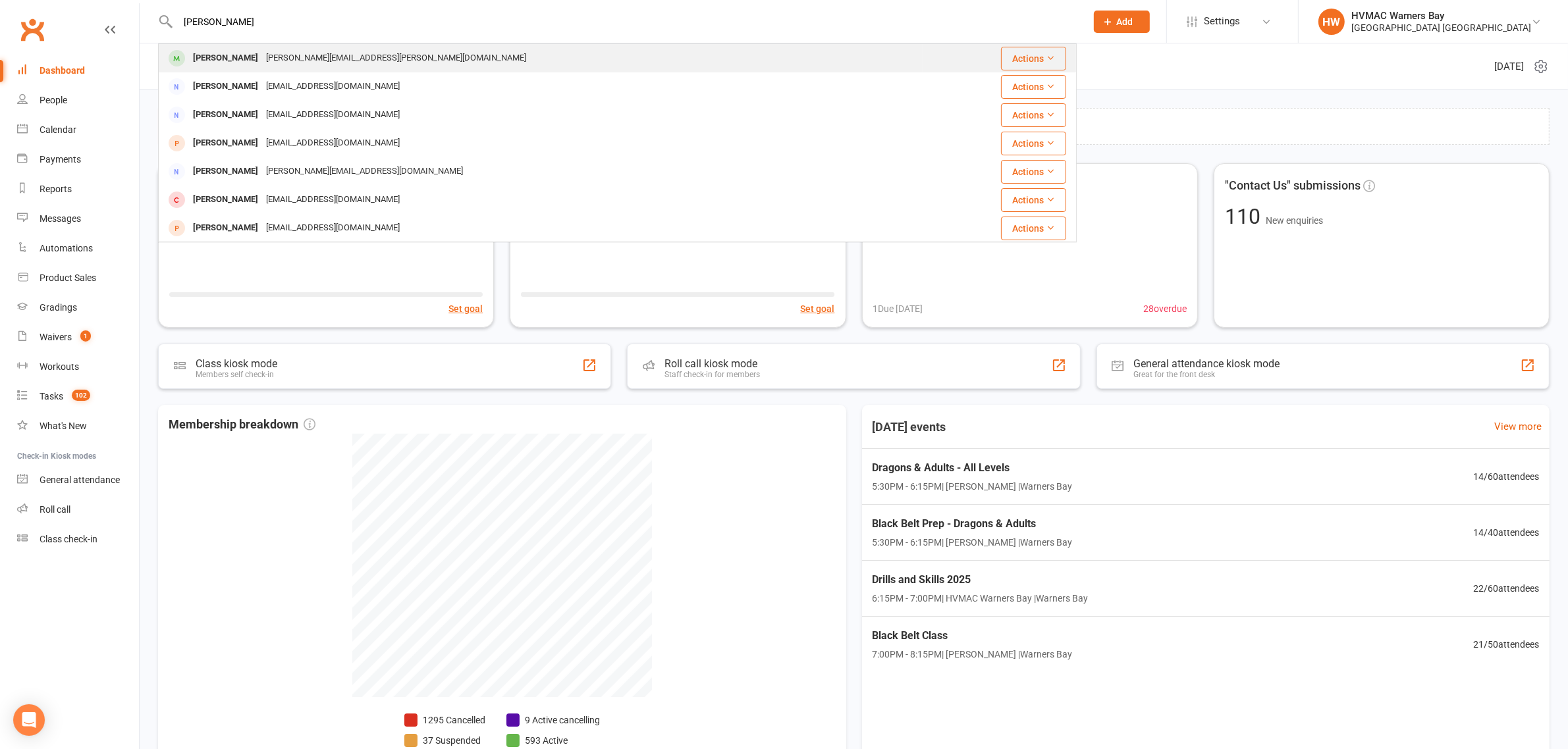
type input "kevin"
click at [324, 64] on div "kevin.fernandez@gmail.com" at bounding box center [396, 58] width 268 height 19
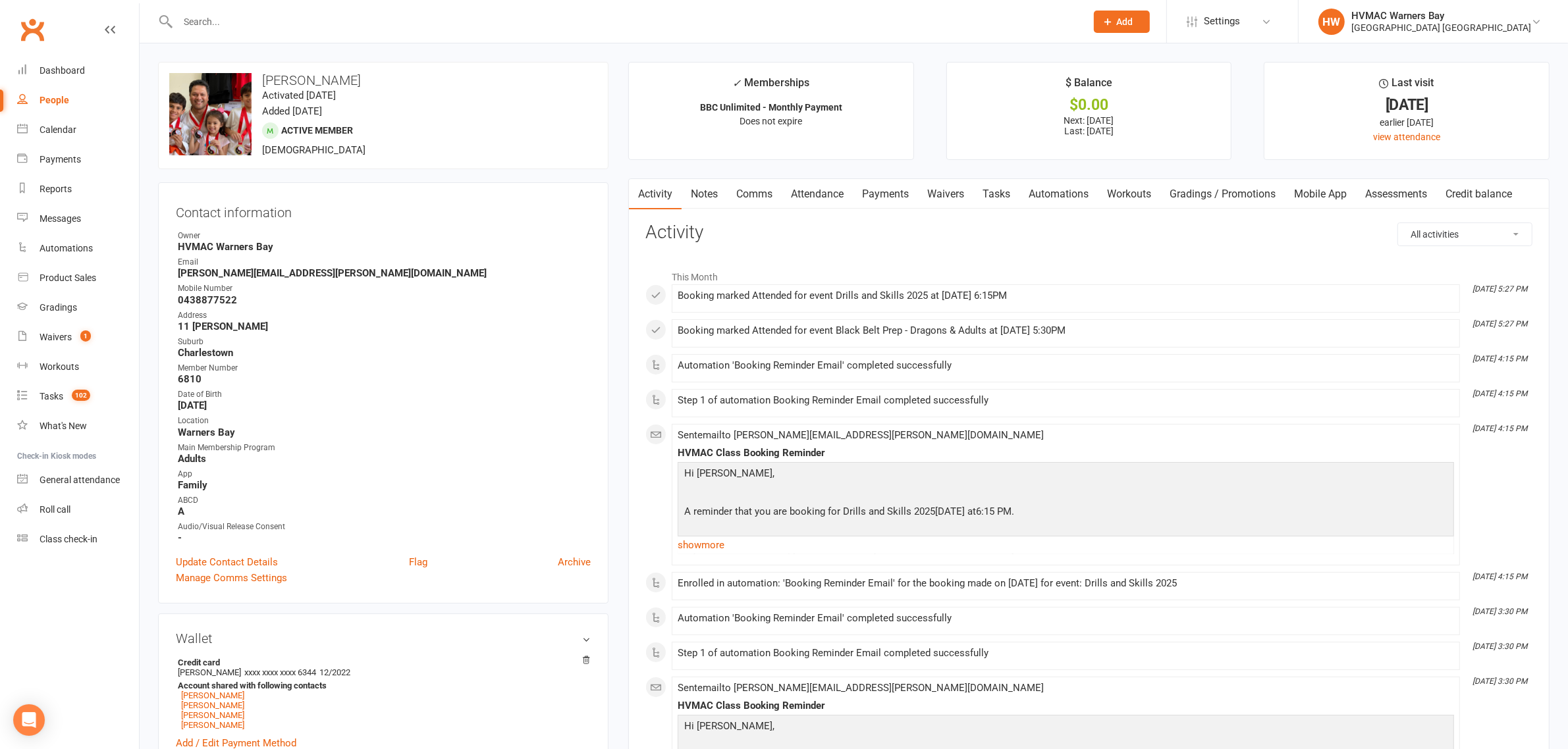
click at [28, 20] on link "Clubworx" at bounding box center [32, 30] width 33 height 33
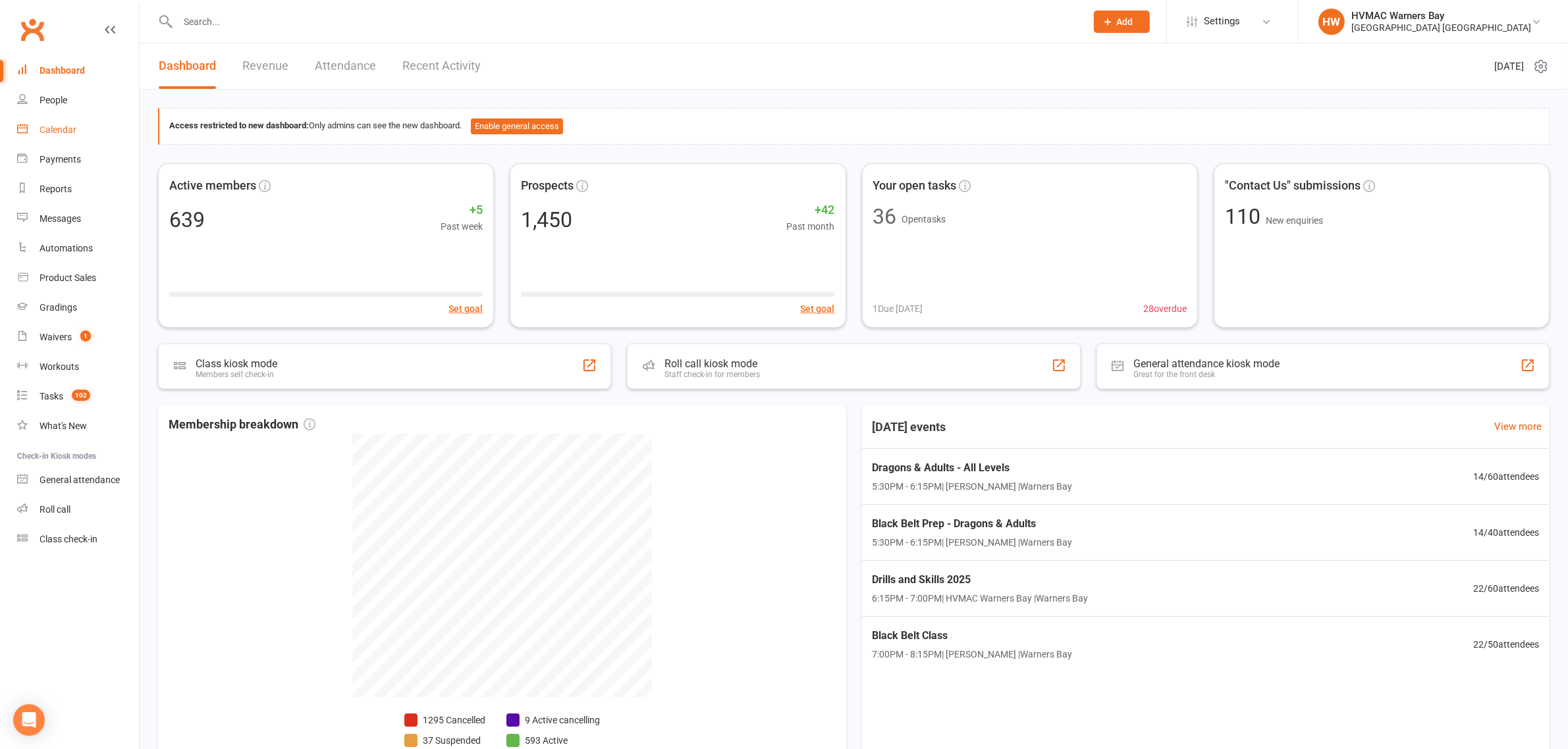
click at [74, 135] on div "Calendar" at bounding box center [58, 130] width 37 height 11
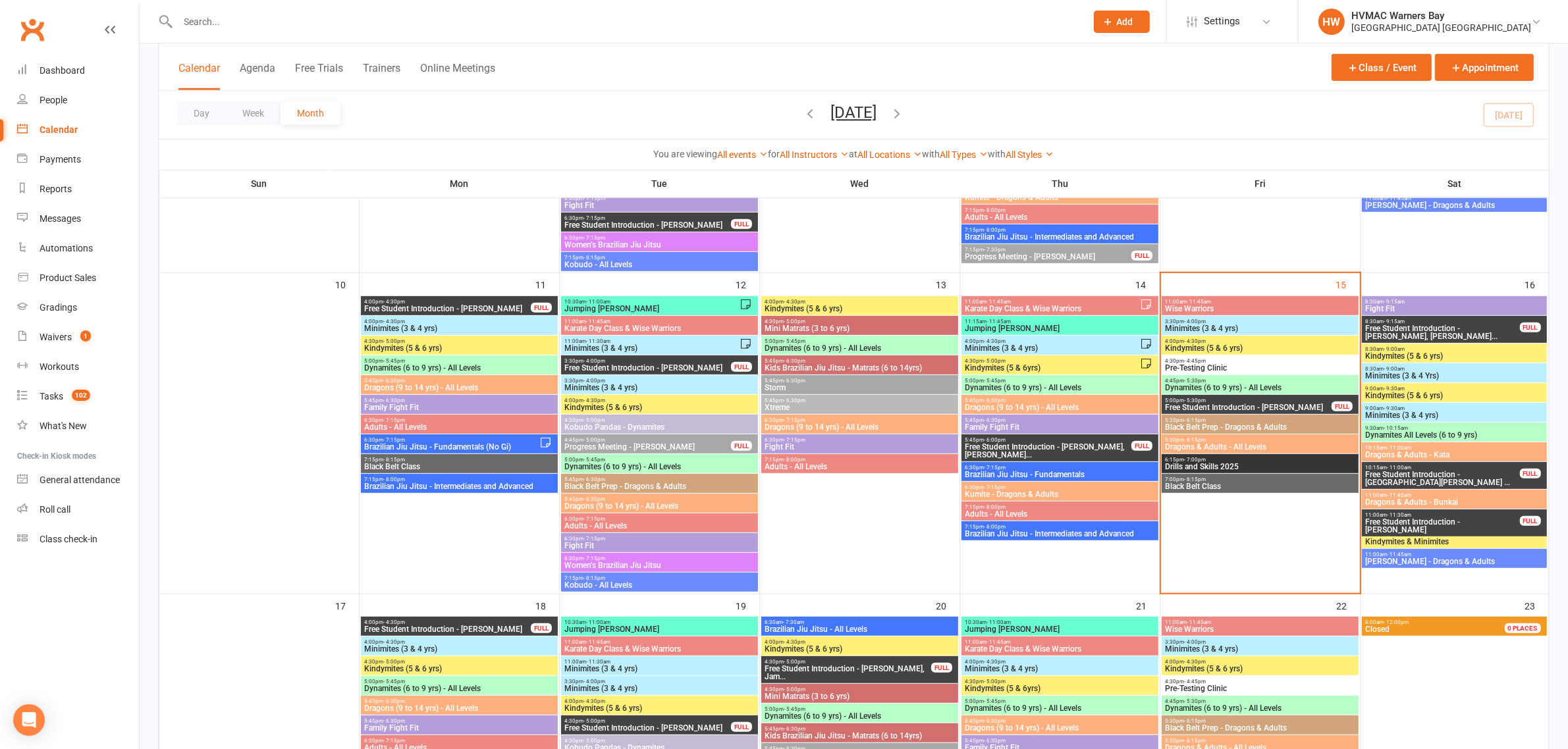
scroll to position [823, 0]
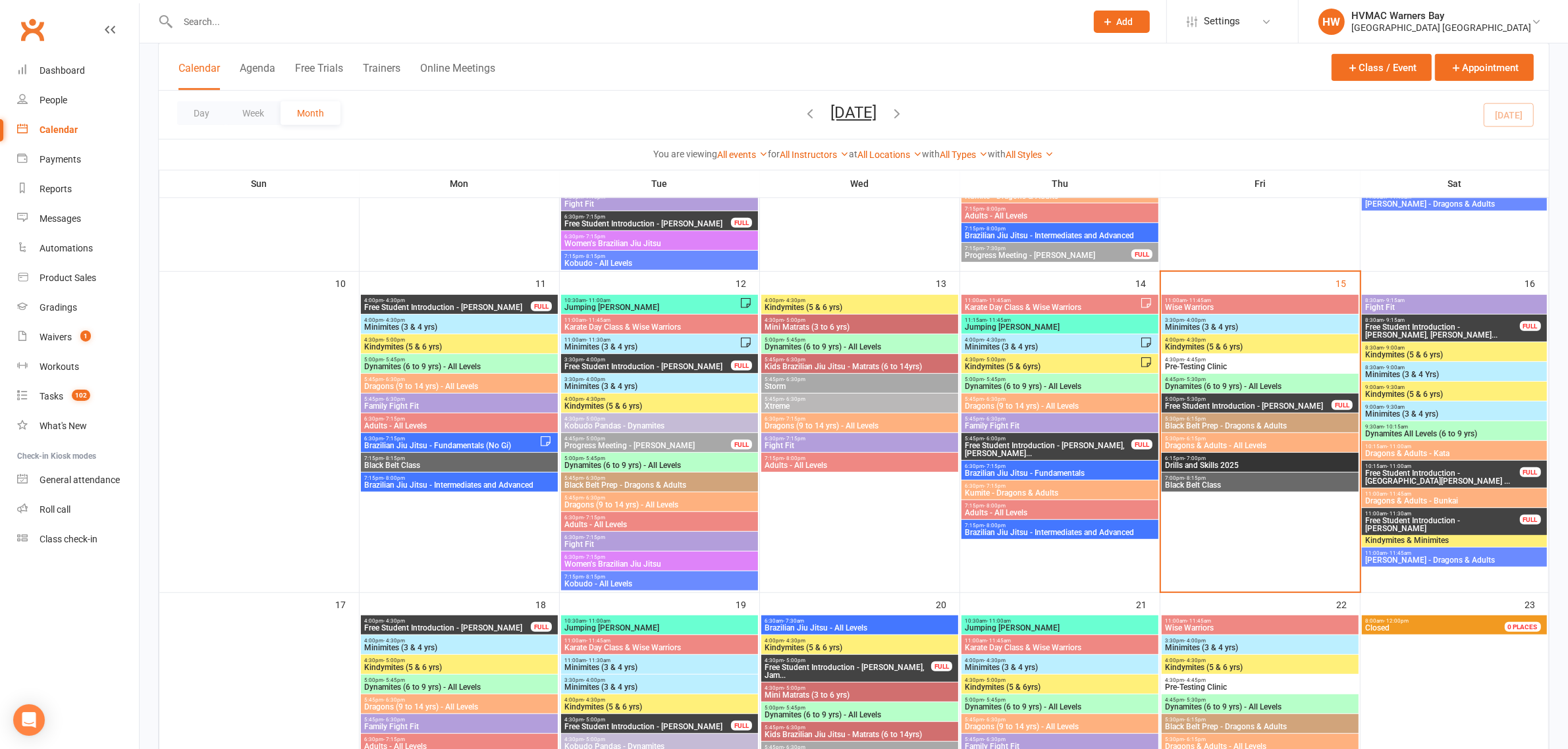
click at [1190, 459] on span "- 7:00pm" at bounding box center [1194, 458] width 21 height 6
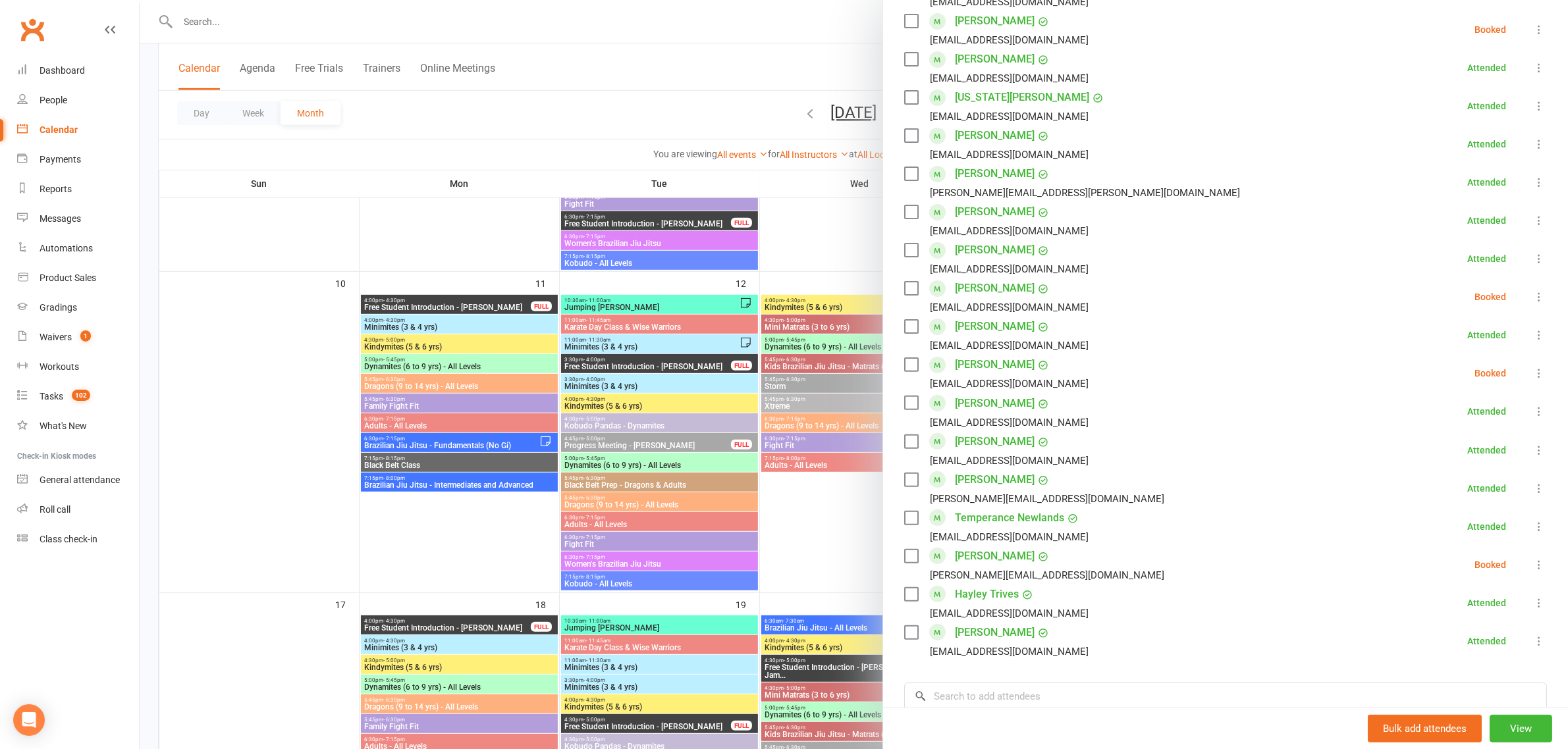
scroll to position [450, 0]
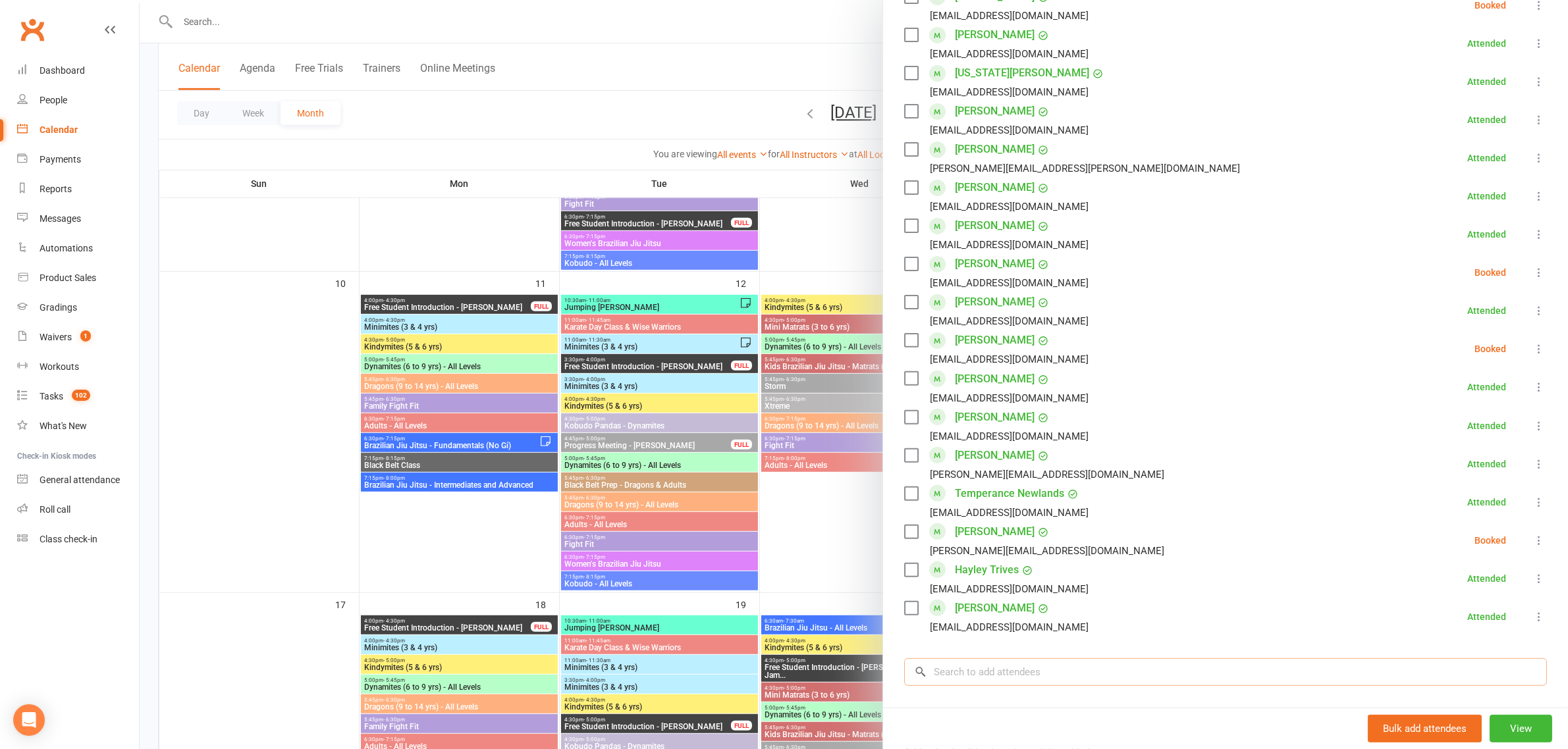
drag, startPoint x: 1021, startPoint y: 685, endPoint x: 1025, endPoint y: 677, distance: 8.9
click at [1021, 683] on input "search" at bounding box center [1225, 672] width 642 height 27
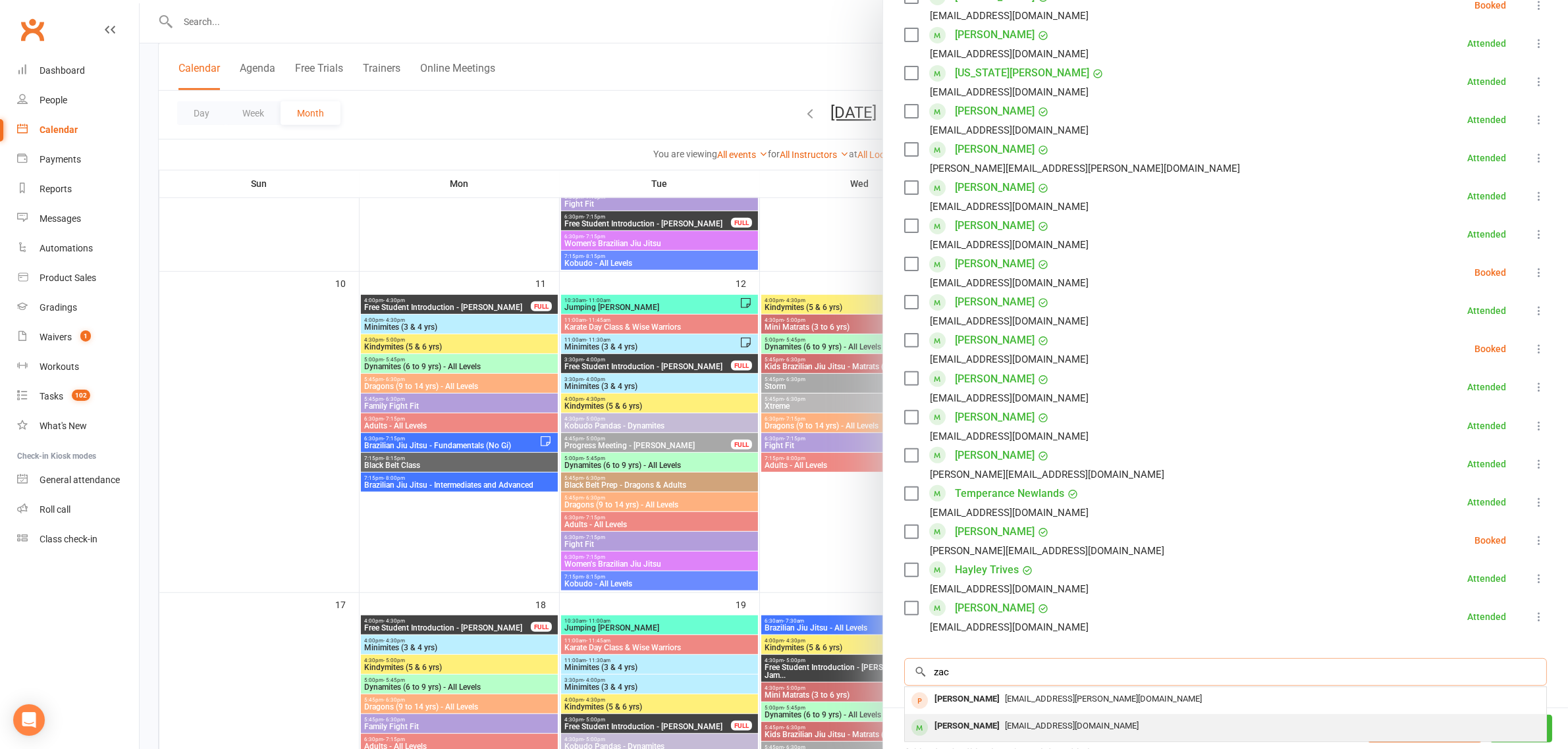
type input "zac"
click at [1005, 726] on span "Zac.flick06@icloud.com" at bounding box center [1071, 726] width 133 height 10
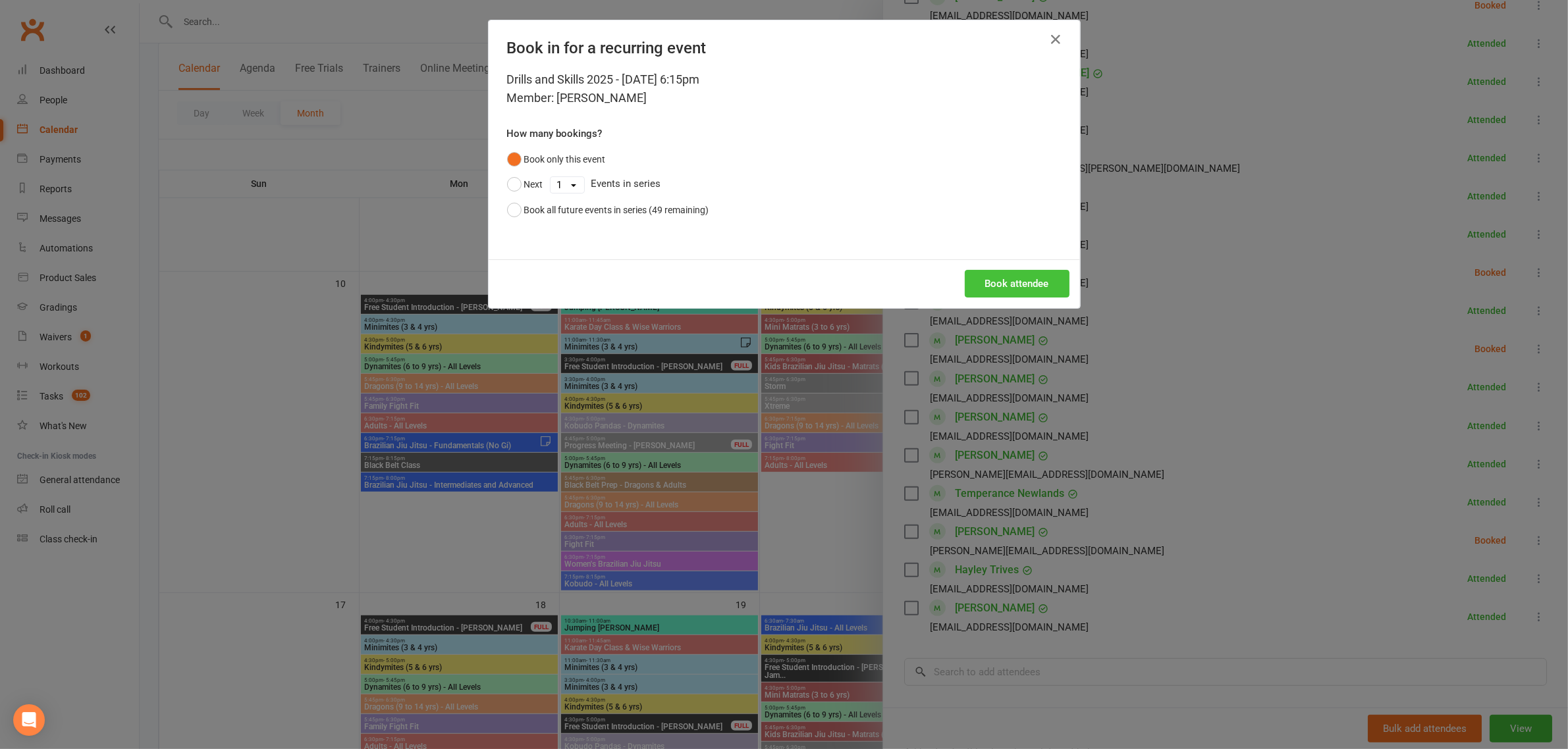
click at [1028, 278] on button "Book attendee" at bounding box center [1017, 284] width 105 height 27
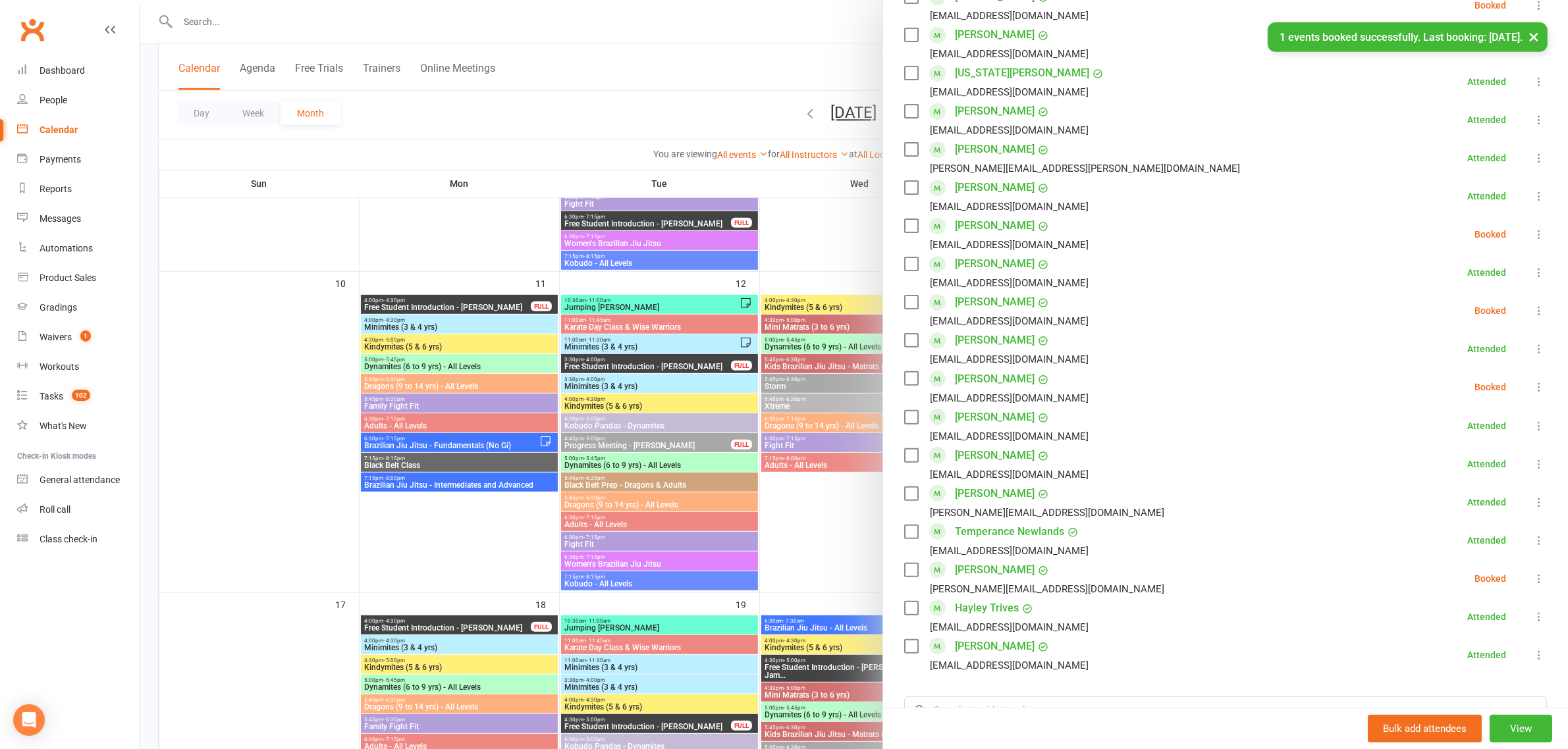
click at [1532, 235] on icon at bounding box center [1539, 235] width 13 height 13
click at [1459, 316] on link "Check in" at bounding box center [1475, 312] width 142 height 26
click at [762, 67] on div at bounding box center [854, 374] width 1429 height 749
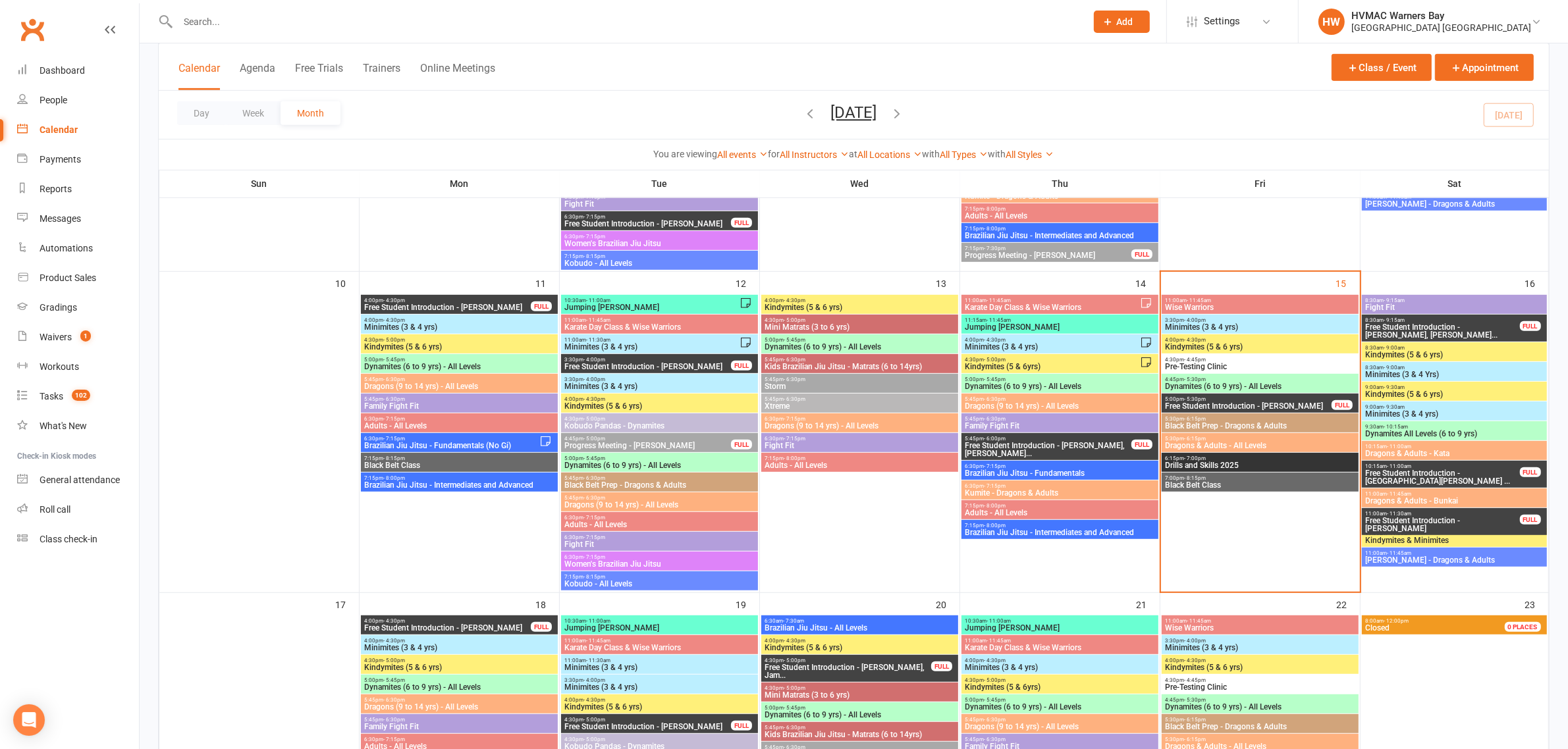
click at [1262, 484] on span "Black Belt Class" at bounding box center [1260, 485] width 192 height 8
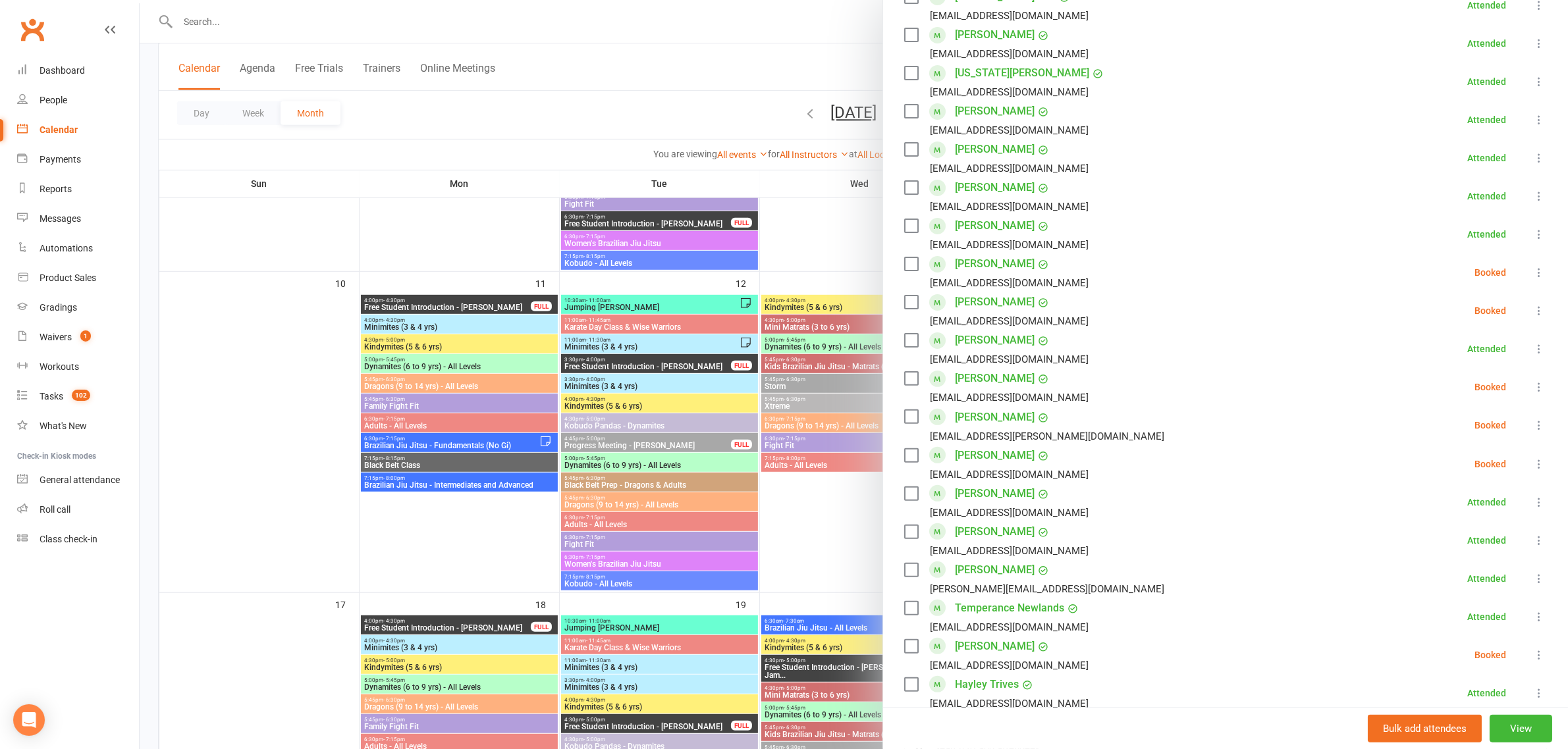
scroll to position [653, 0]
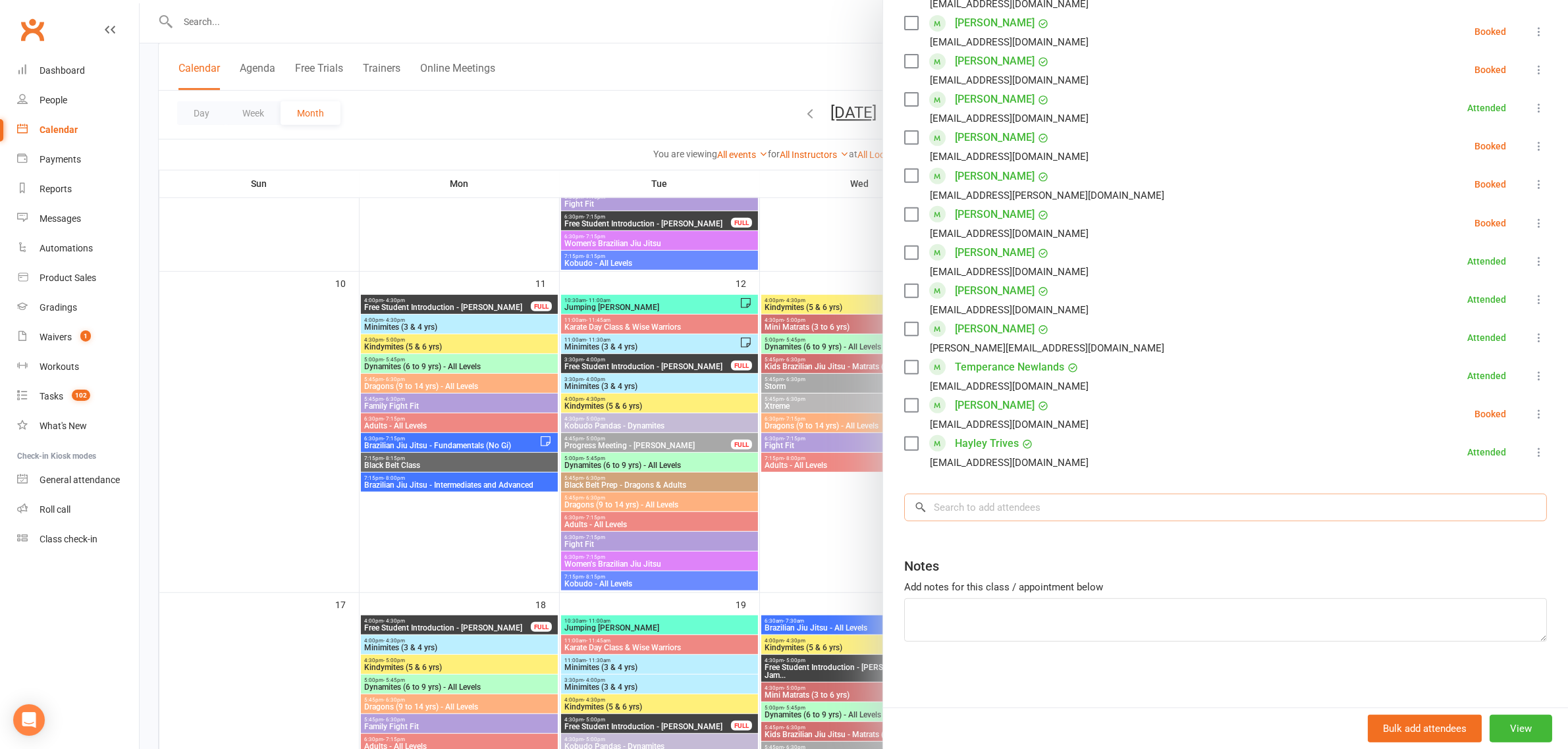
click at [987, 508] on input "search" at bounding box center [1225, 507] width 642 height 27
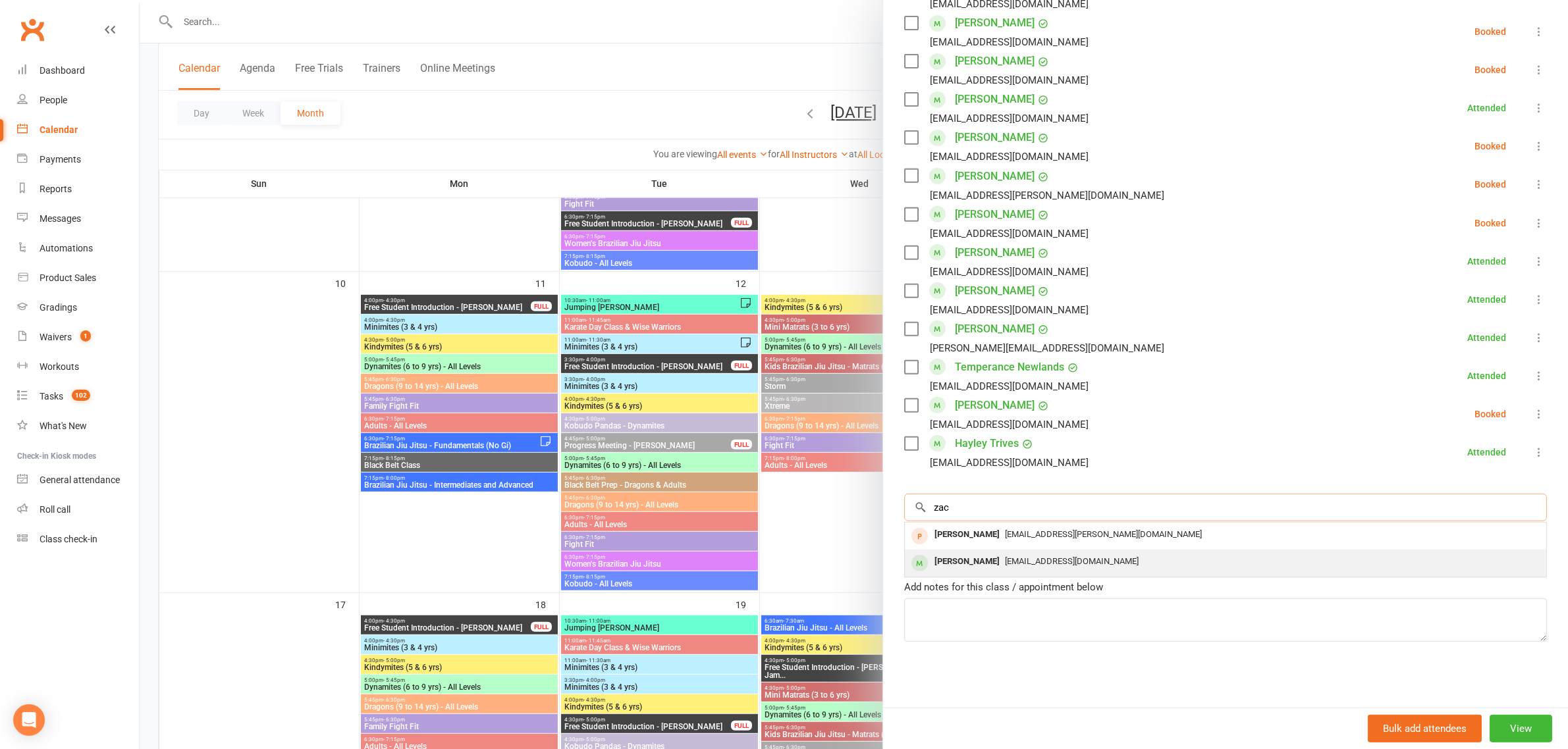
type input "zac"
click at [992, 553] on div "Zac.flick06@icloud.com" at bounding box center [1225, 562] width 631 height 19
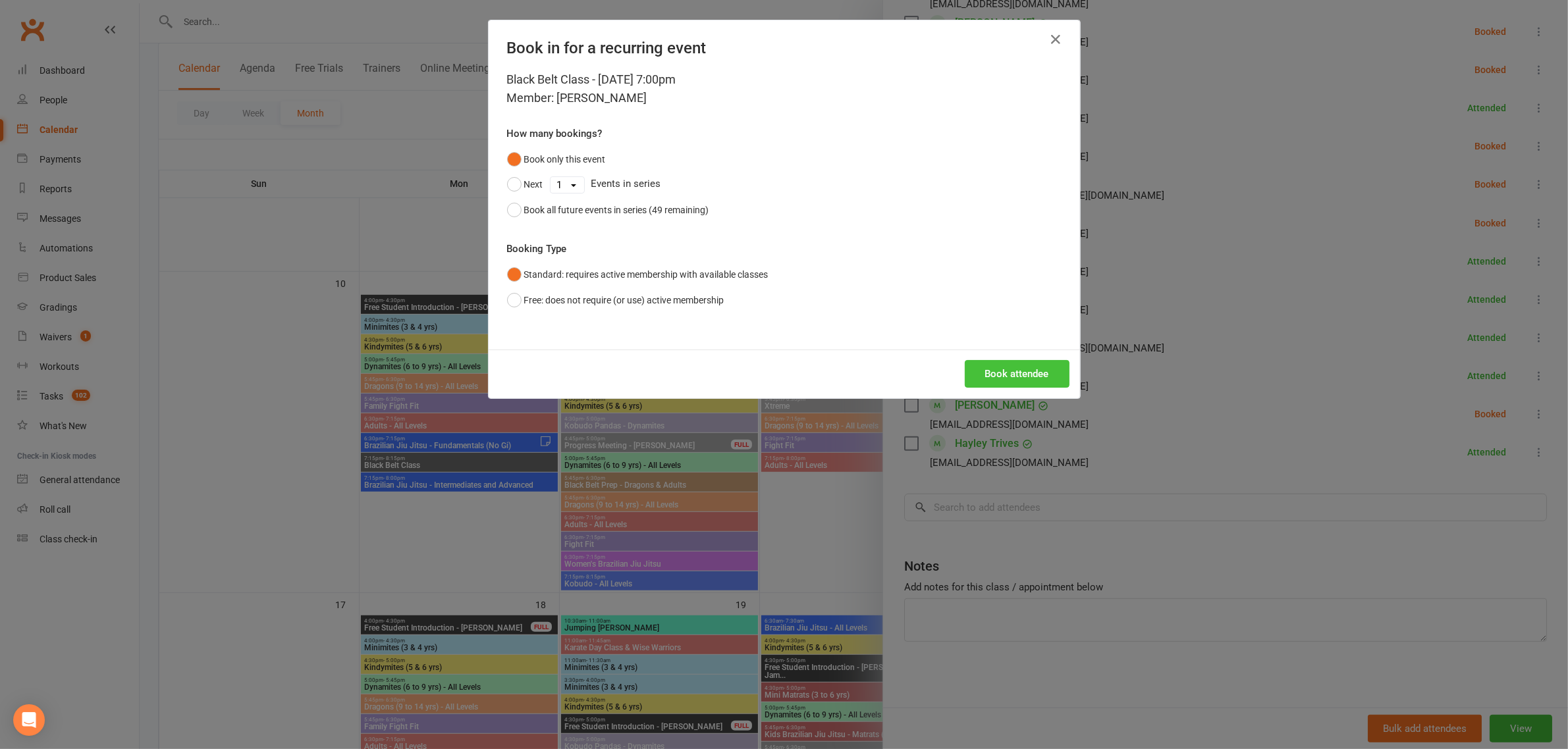
click at [1009, 371] on button "Book attendee" at bounding box center [1017, 373] width 105 height 27
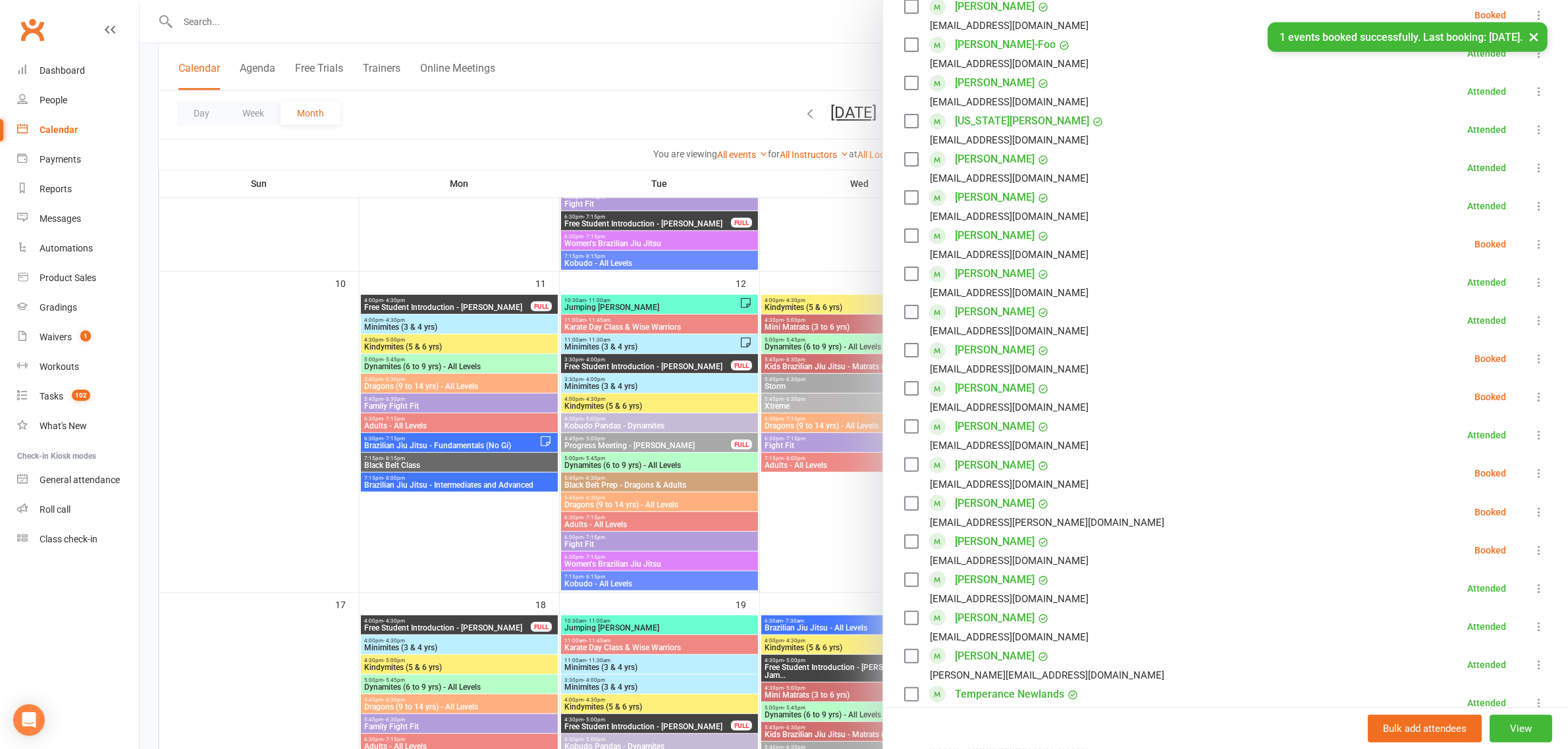
scroll to position [362, 0]
click at [1532, 245] on icon at bounding box center [1539, 245] width 13 height 13
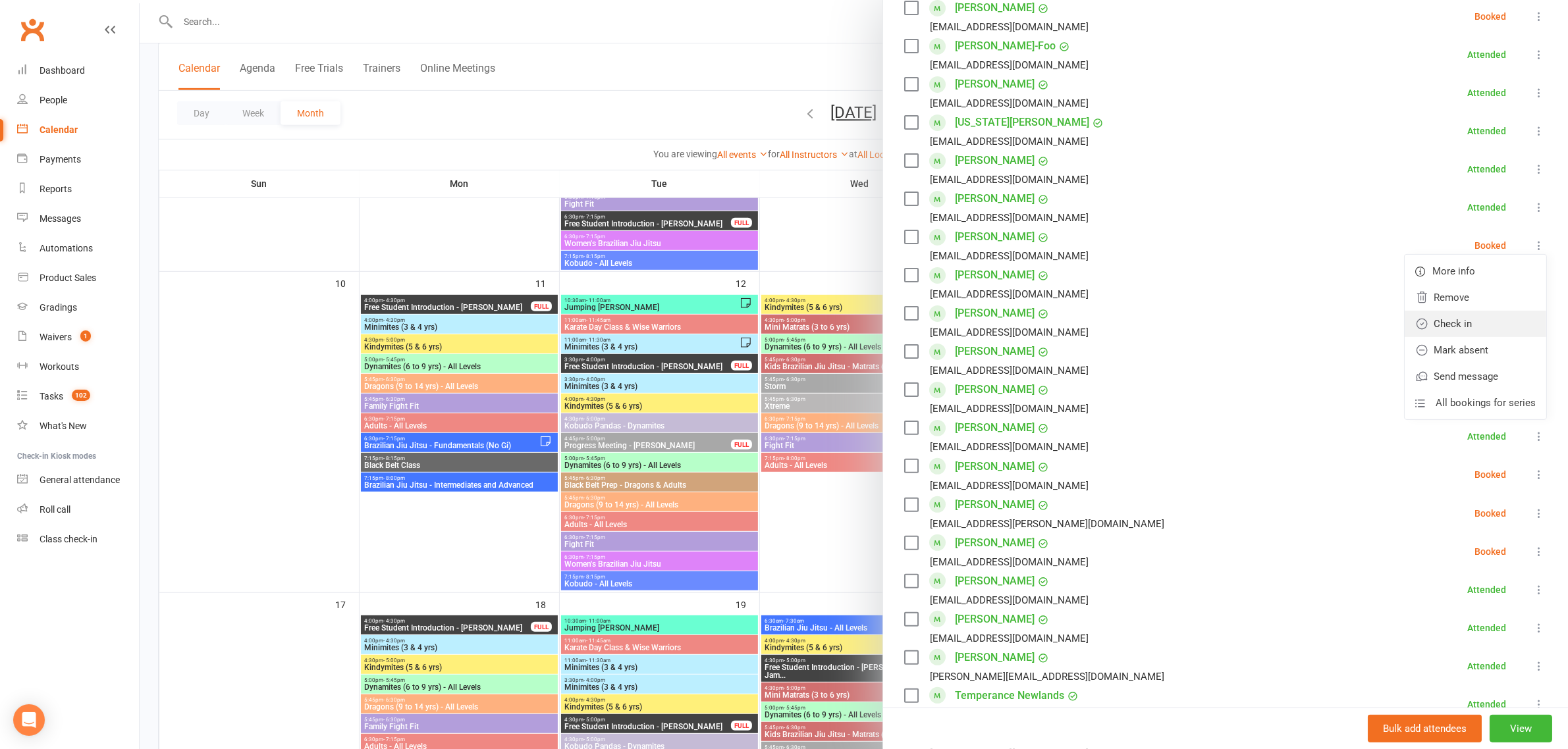
click at [1478, 331] on link "Check in" at bounding box center [1475, 323] width 142 height 26
click at [776, 70] on div at bounding box center [854, 374] width 1429 height 749
